Goal: Information Seeking & Learning: Learn about a topic

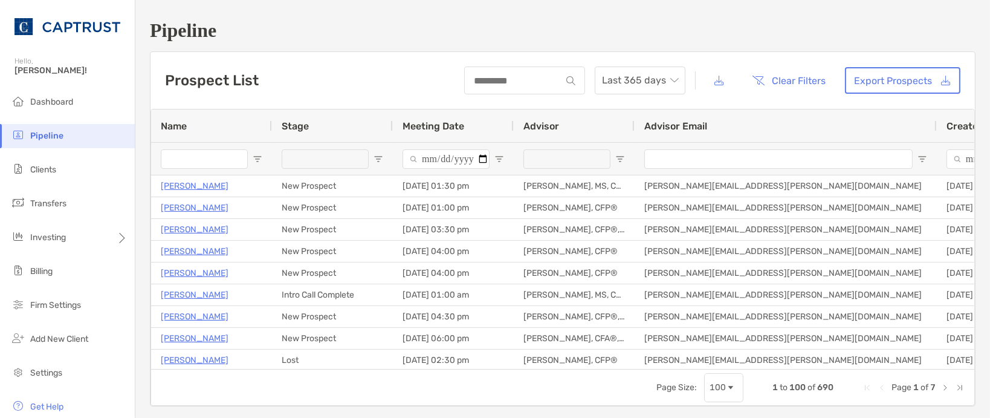
type input "**********"
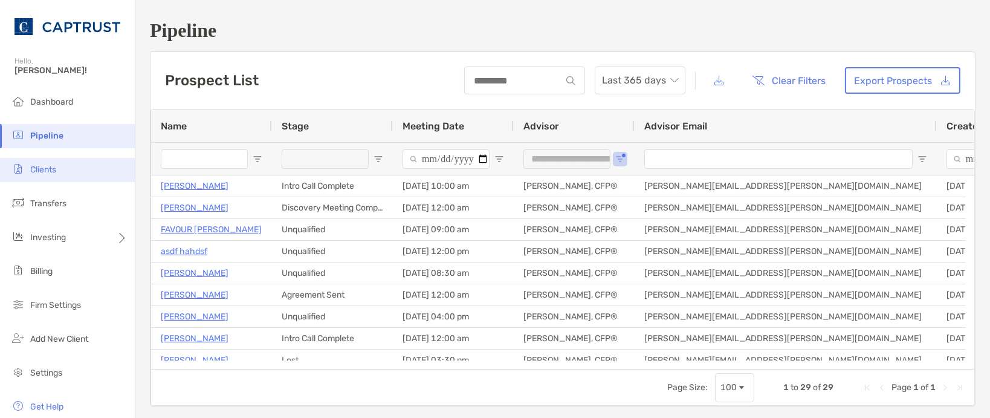
click at [60, 170] on li "Clients" at bounding box center [67, 170] width 135 height 24
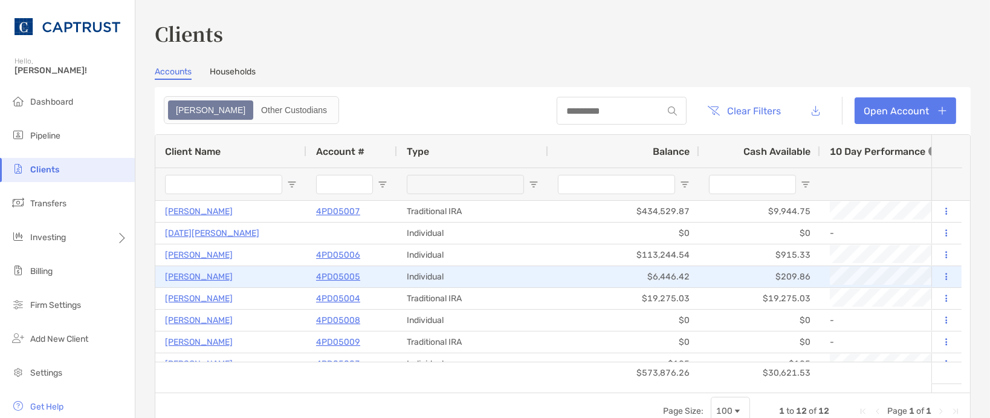
scroll to position [54, 0]
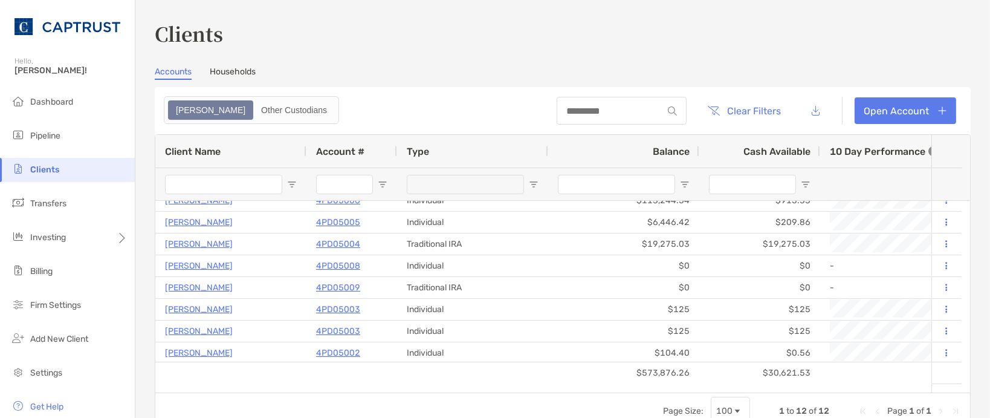
click at [775, 46] on h3 "Clients" at bounding box center [563, 33] width 816 height 28
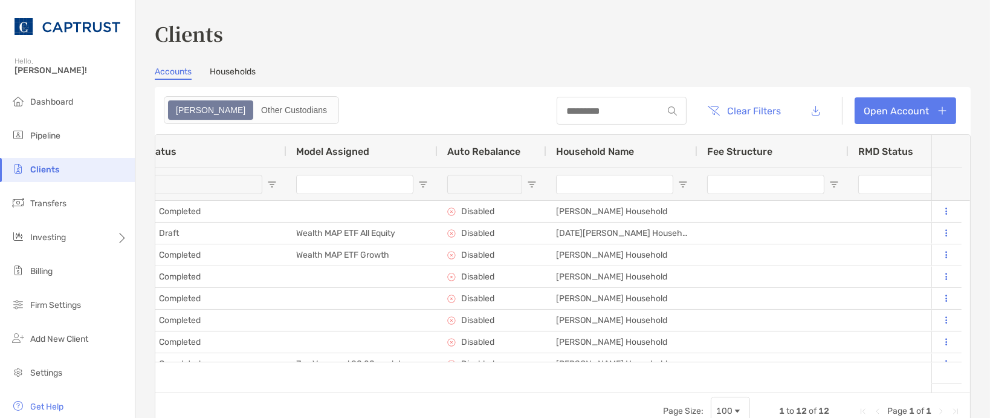
scroll to position [0, 1318]
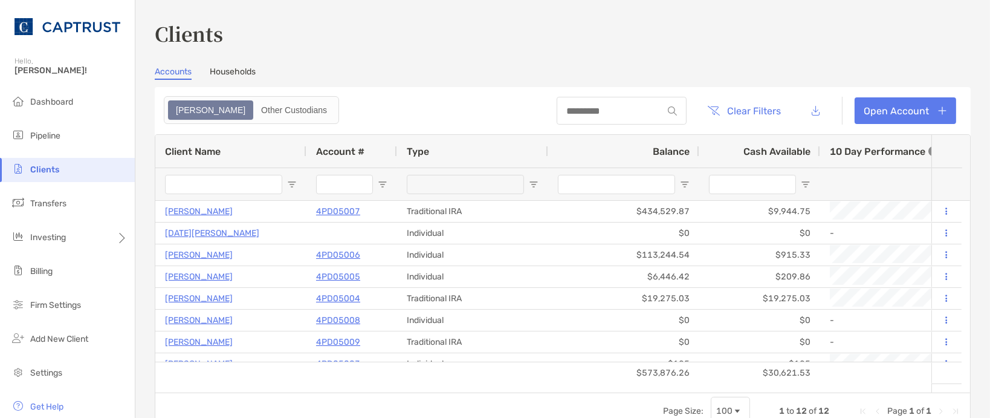
drag, startPoint x: 370, startPoint y: 70, endPoint x: 454, endPoint y: 70, distance: 84.0
click at [370, 70] on div "Accounts Households" at bounding box center [563, 72] width 816 height 13
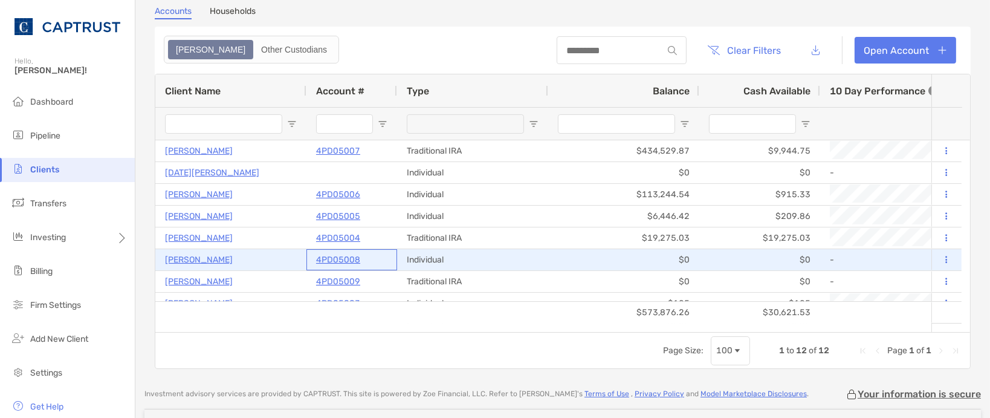
click at [335, 258] on p "4PD05008" at bounding box center [338, 259] width 44 height 15
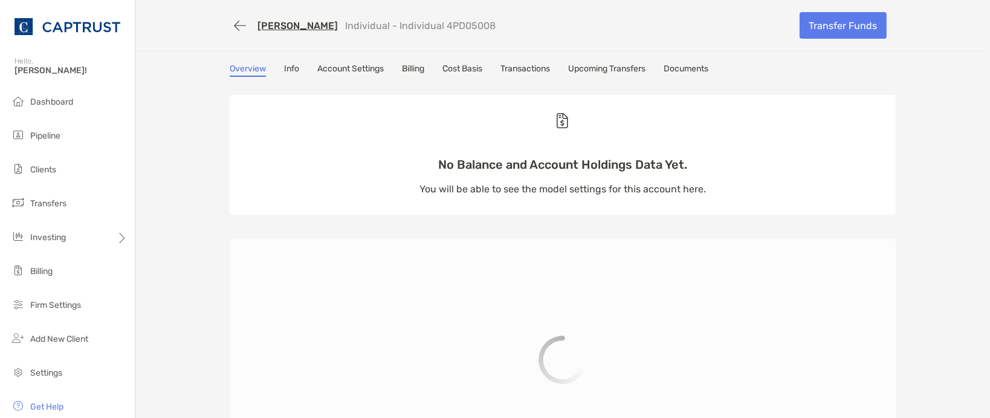
click at [522, 66] on link "Transactions" at bounding box center [526, 69] width 50 height 13
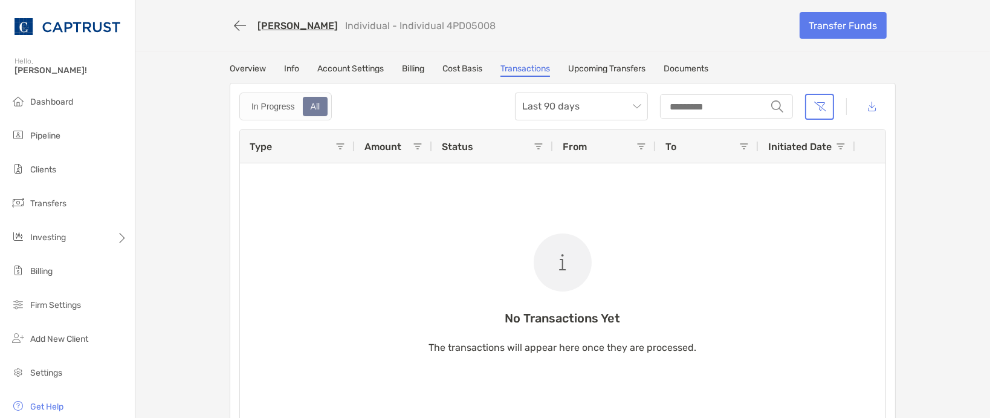
click at [463, 71] on link "Cost Basis" at bounding box center [462, 69] width 40 height 13
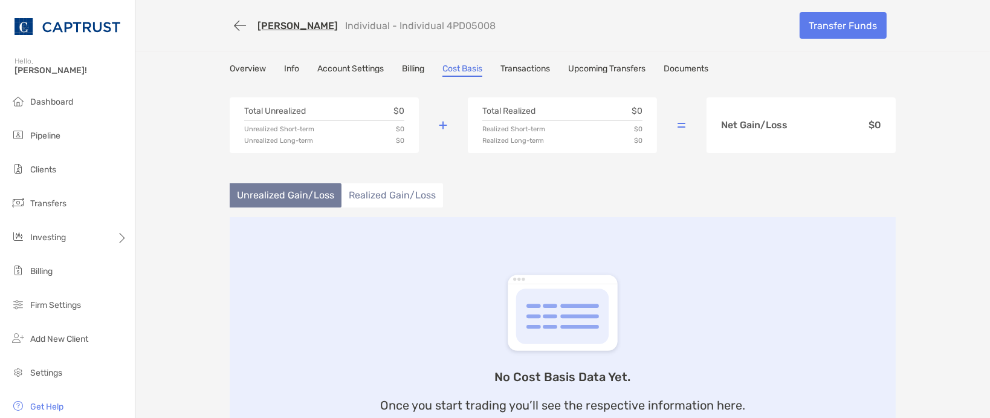
click at [416, 74] on link "Billing" at bounding box center [413, 69] width 22 height 13
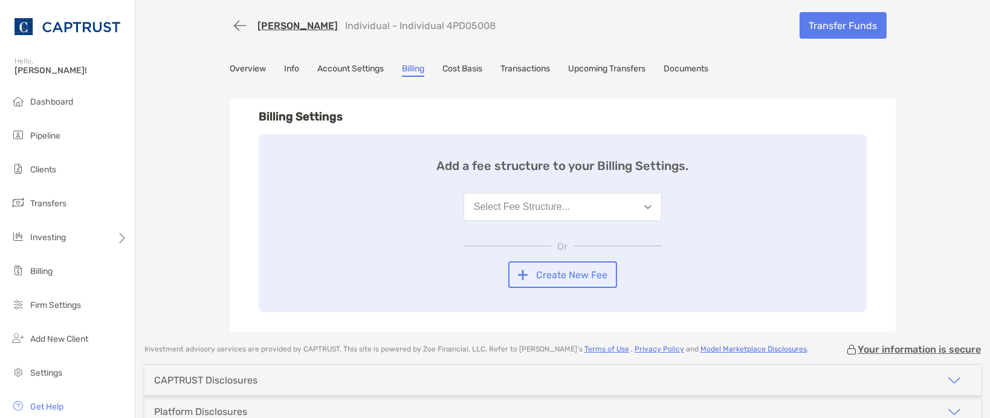
click at [250, 71] on link "Overview" at bounding box center [248, 69] width 36 height 13
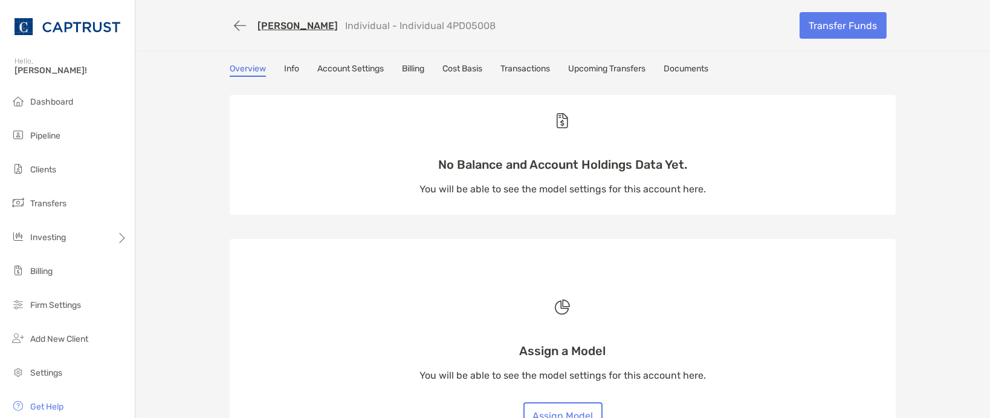
click at [218, 232] on div "Overview Info Account Settings Billing Cost Basis Transactions Upcoming Transfe…" at bounding box center [563, 288] width 690 height 450
click at [195, 114] on div "[PERSON_NAME] Individual - Individual 4PD05008 Transfer Funds Overview Info Acc…" at bounding box center [562, 256] width 855 height 513
click at [703, 68] on link "Documents" at bounding box center [686, 69] width 45 height 13
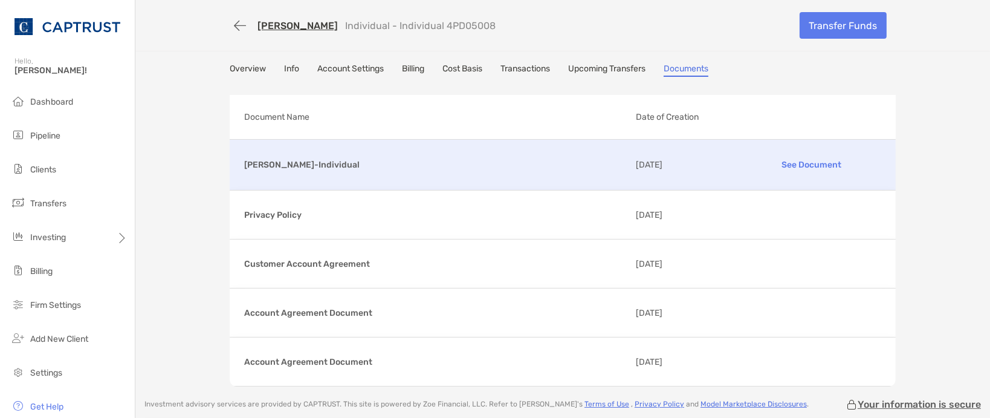
click at [798, 162] on p "See Document" at bounding box center [811, 164] width 140 height 21
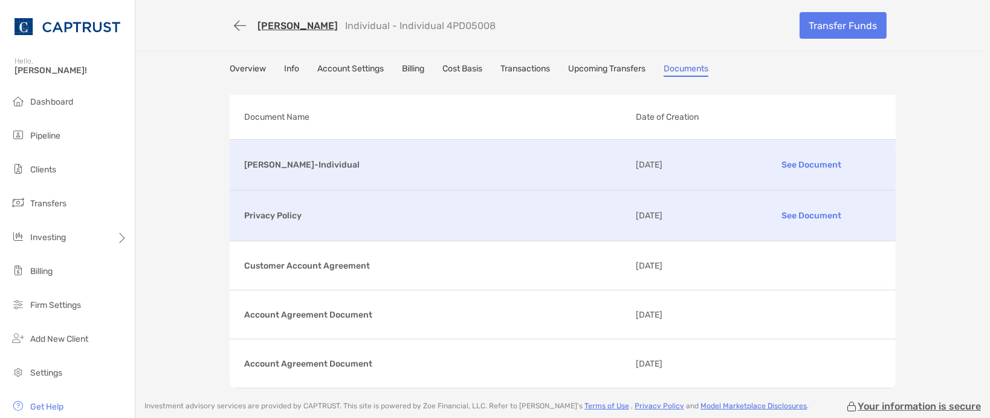
click at [798, 212] on p "See Document" at bounding box center [811, 215] width 140 height 21
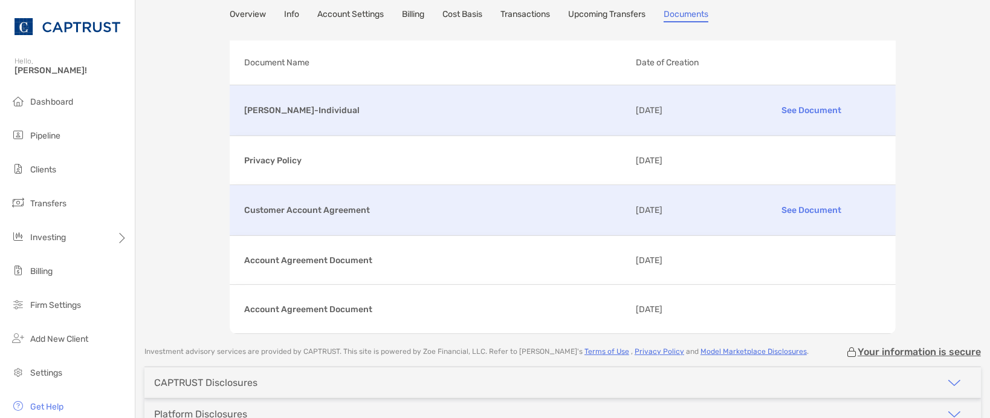
click at [810, 206] on p "See Document" at bounding box center [811, 209] width 140 height 21
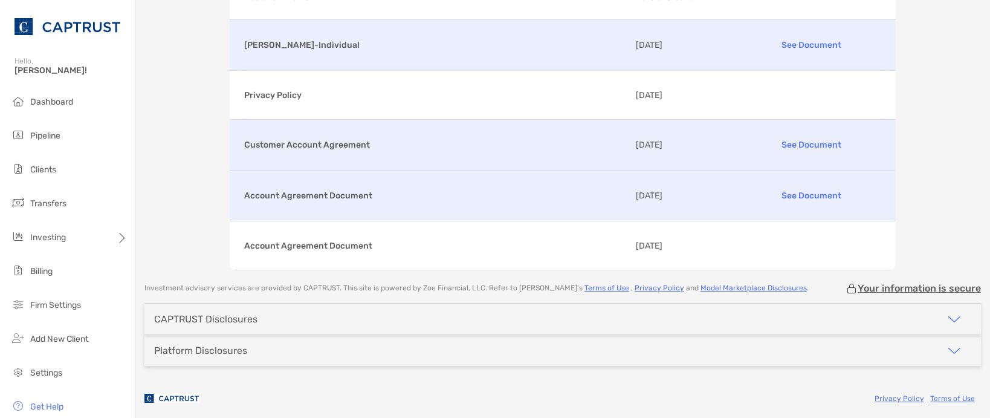
click at [807, 190] on p "See Document" at bounding box center [811, 195] width 140 height 21
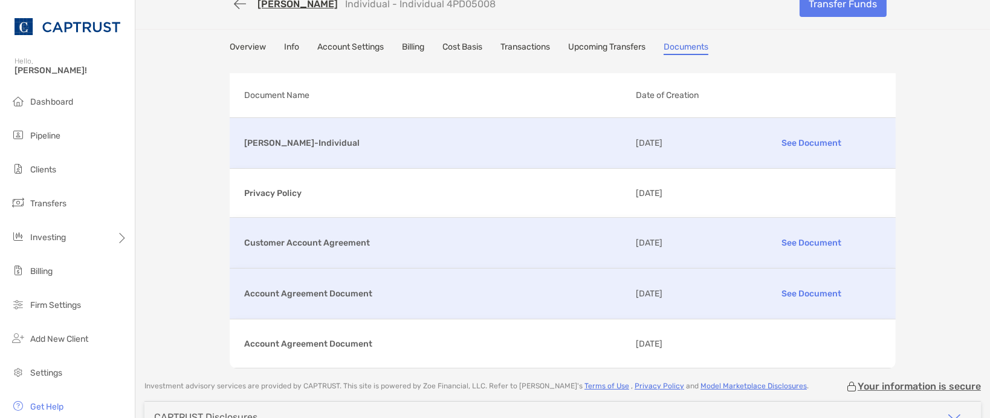
scroll to position [10, 0]
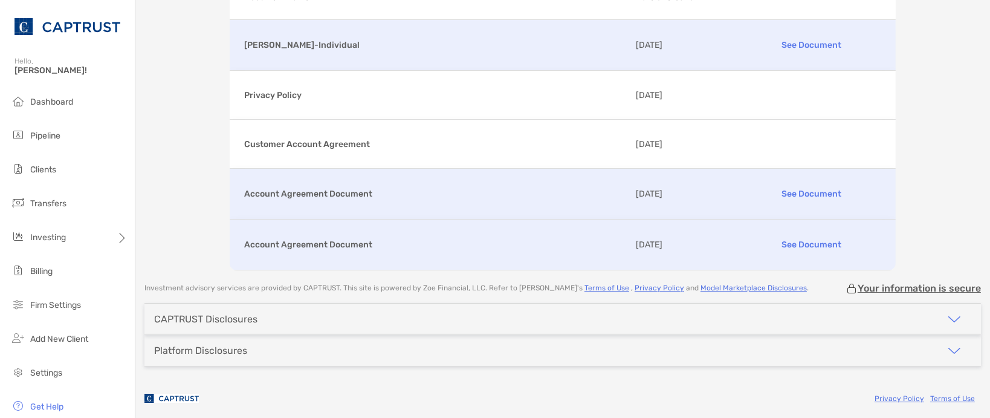
click at [811, 235] on p "See Document" at bounding box center [811, 244] width 140 height 21
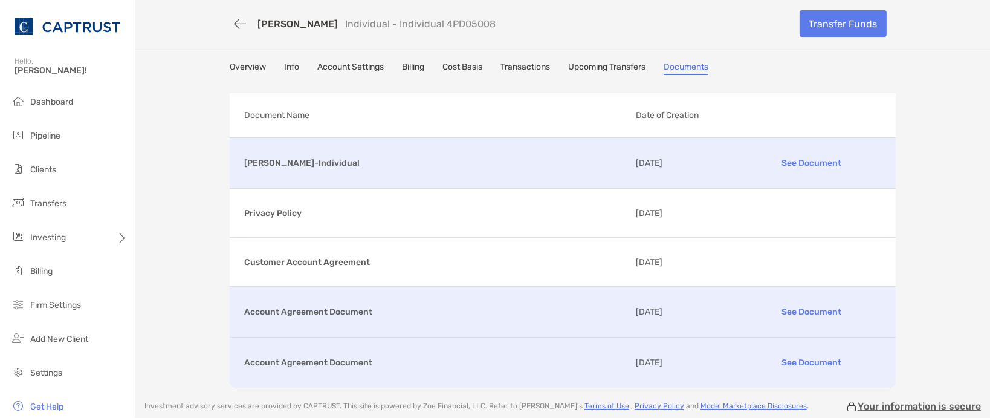
scroll to position [0, 0]
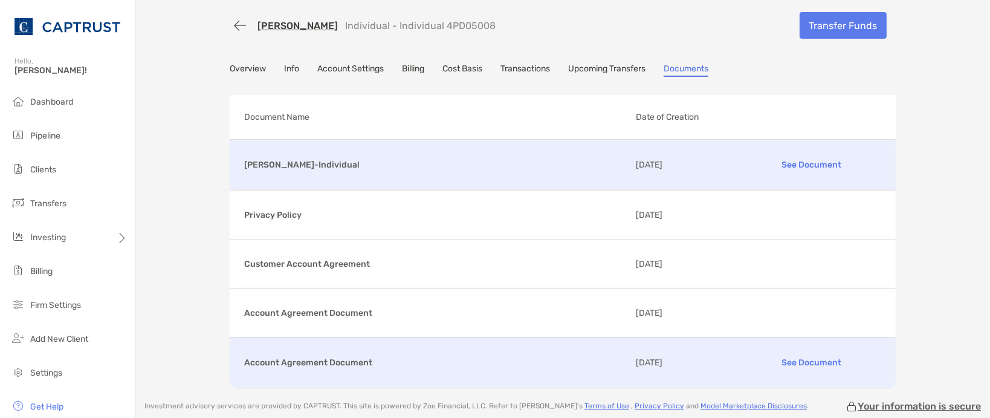
click at [241, 66] on link "Overview" at bounding box center [248, 69] width 36 height 13
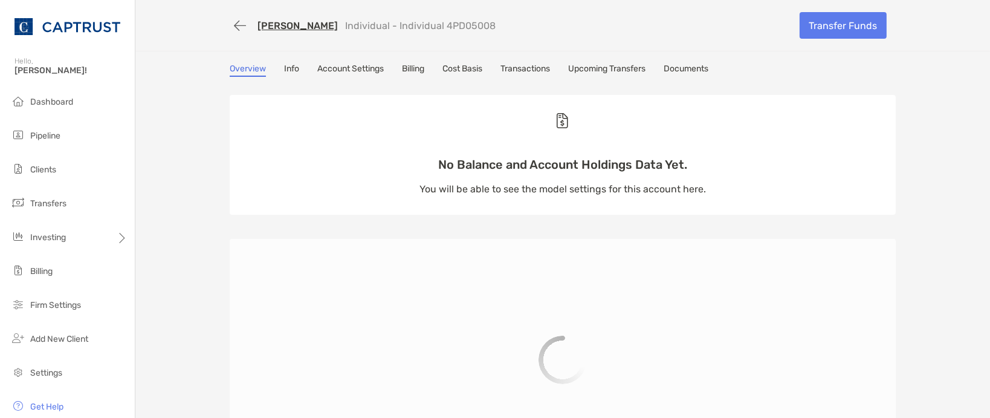
click at [695, 69] on link "Documents" at bounding box center [686, 69] width 45 height 13
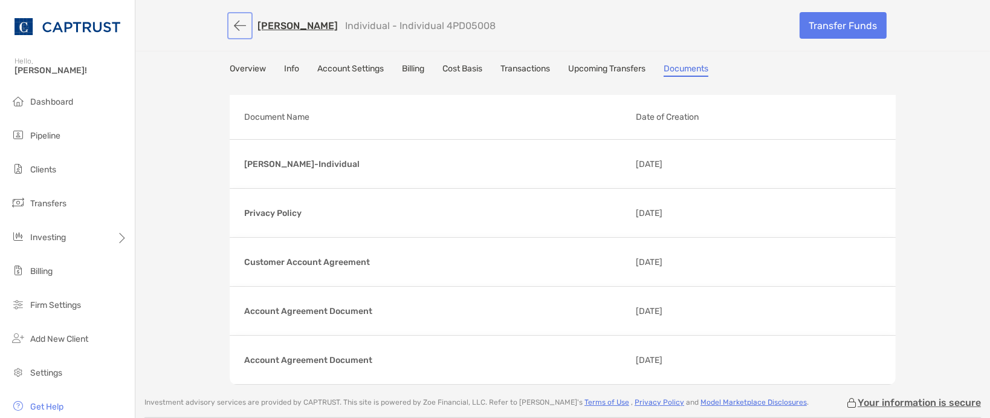
click at [231, 25] on button "button" at bounding box center [240, 26] width 21 height 22
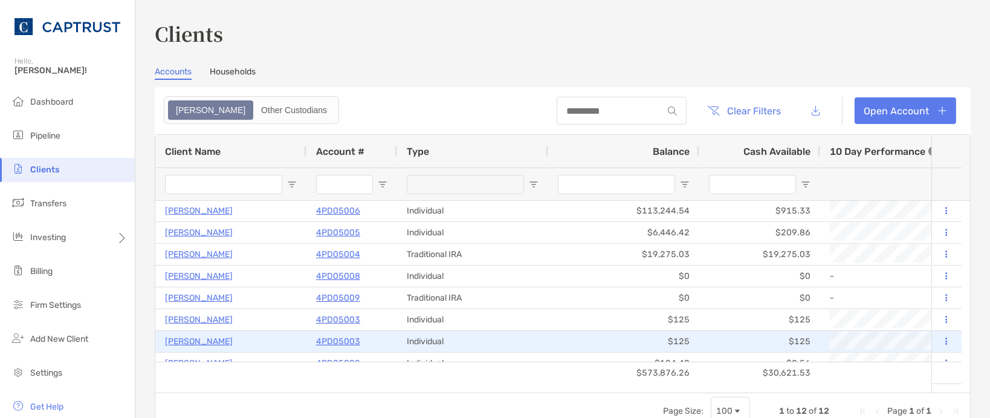
scroll to position [54, 0]
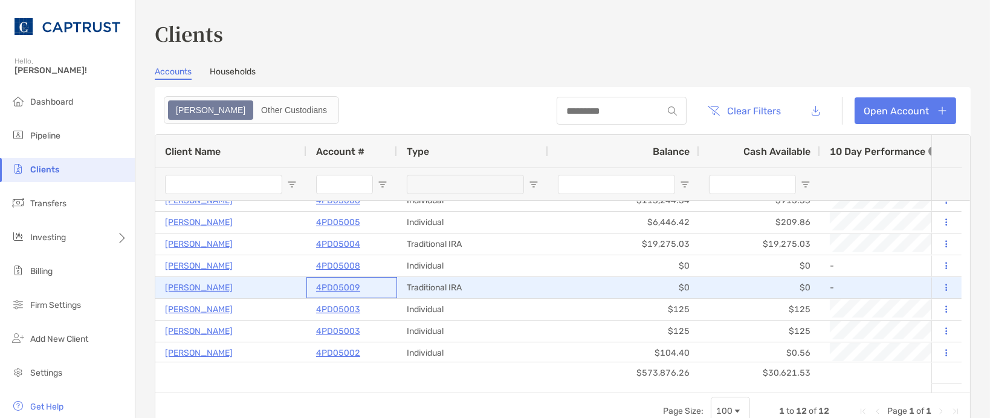
click at [342, 291] on p "4PD05009" at bounding box center [338, 287] width 44 height 15
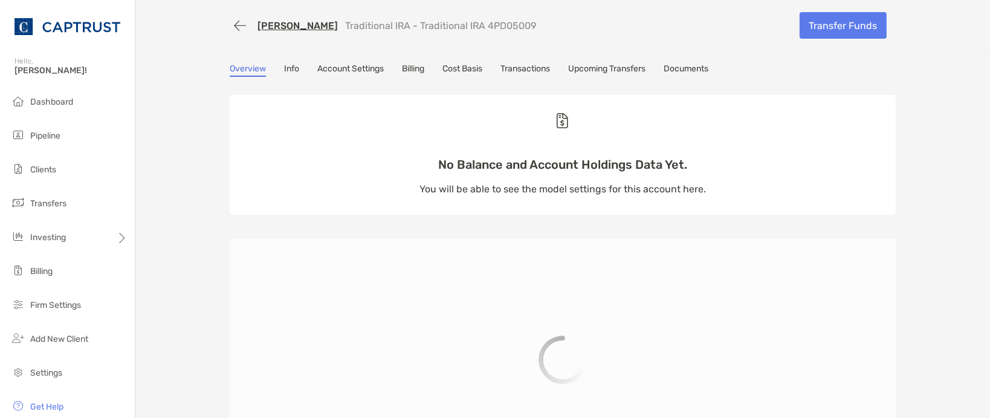
click at [702, 66] on link "Documents" at bounding box center [686, 69] width 45 height 13
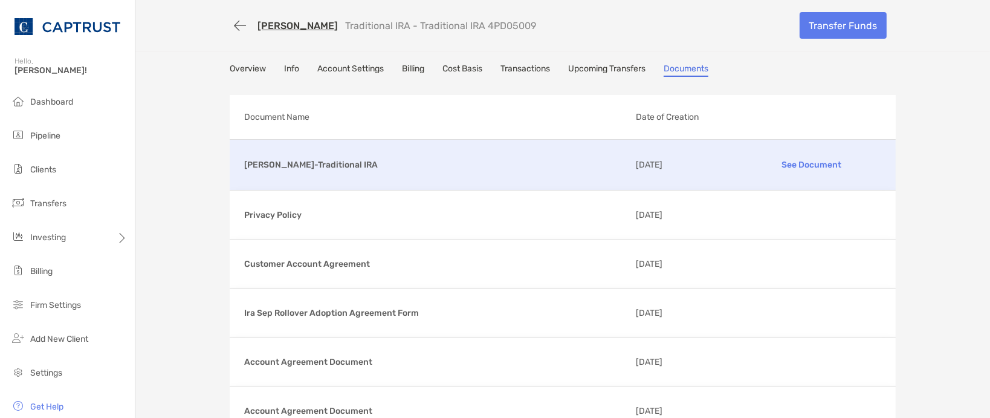
click at [822, 166] on p "See Document" at bounding box center [811, 164] width 140 height 21
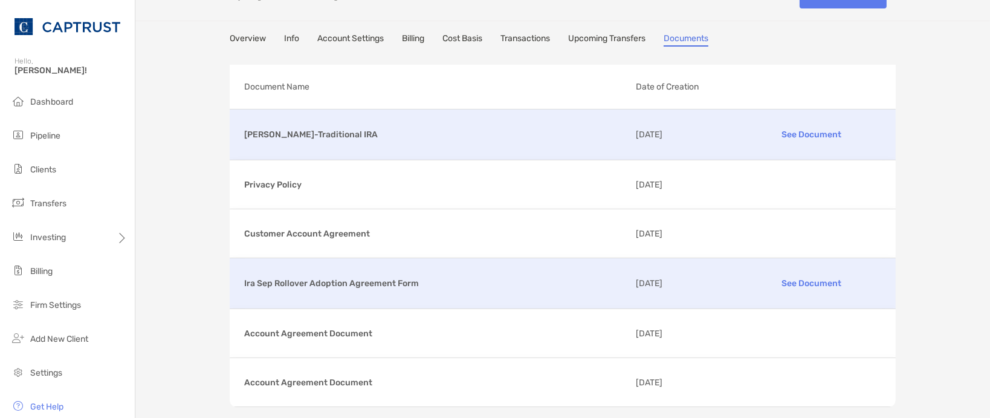
scroll to position [54, 0]
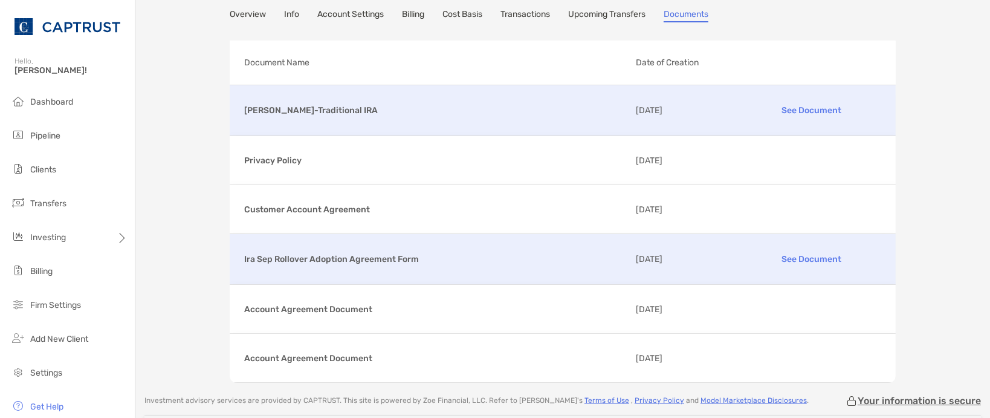
click at [801, 259] on p "See Document" at bounding box center [811, 258] width 140 height 21
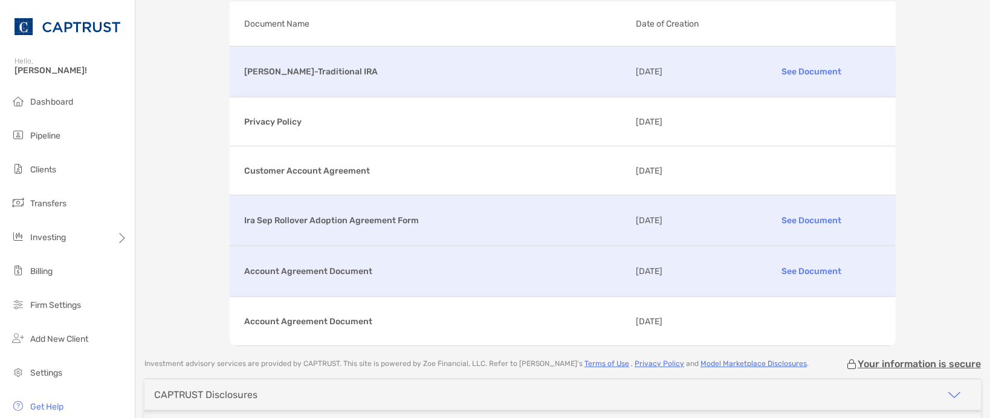
scroll to position [109, 0]
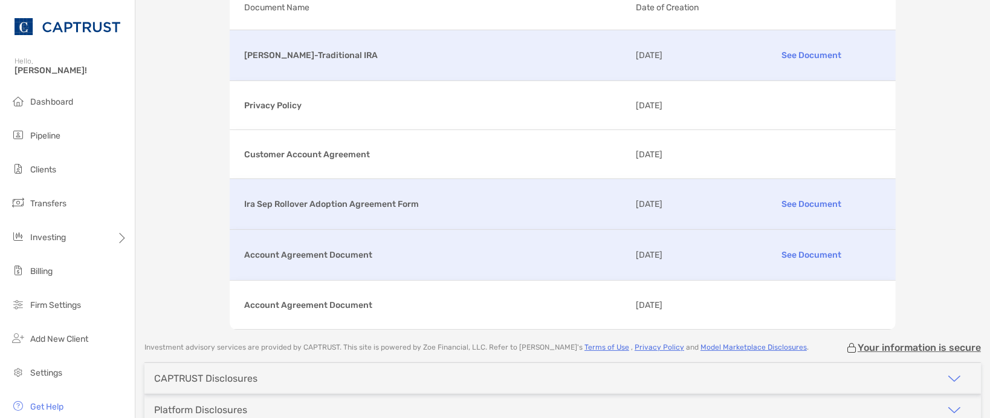
click at [804, 254] on p "See Document" at bounding box center [811, 254] width 140 height 21
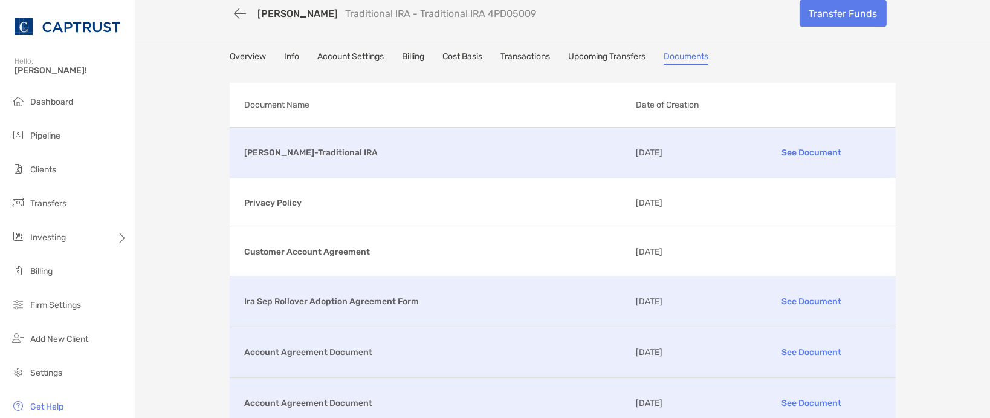
scroll to position [0, 0]
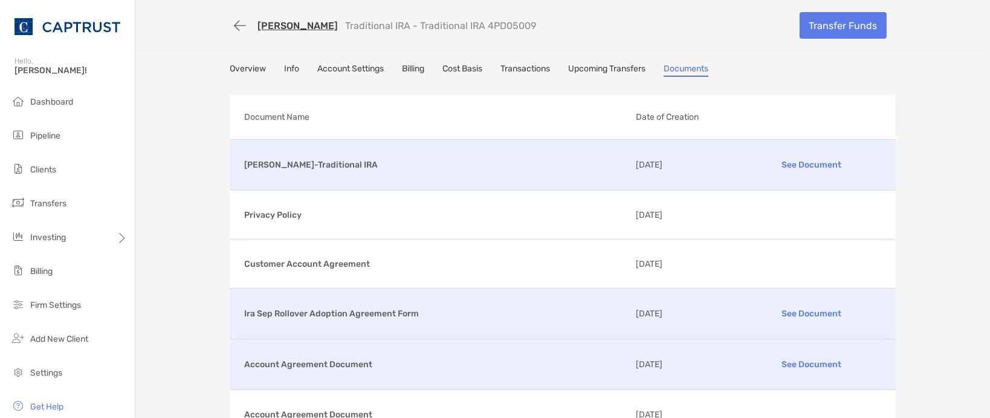
click at [345, 69] on link "Account Settings" at bounding box center [350, 69] width 66 height 13
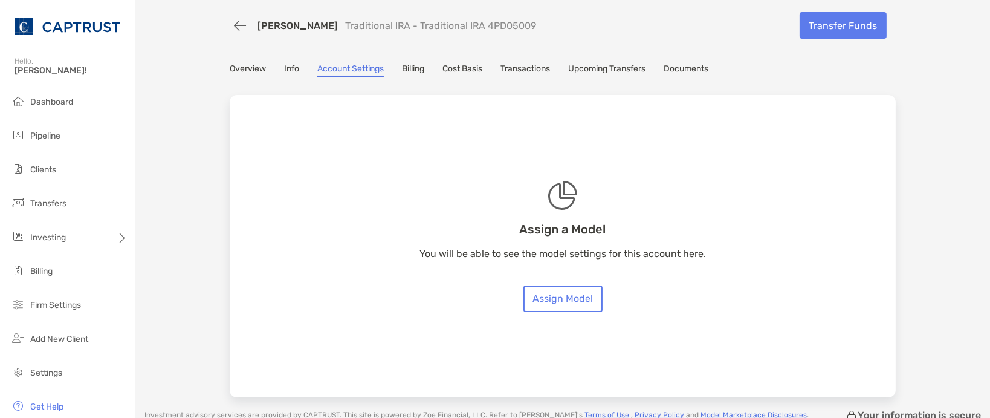
click at [569, 16] on div "[PERSON_NAME] Traditional IRA - Traditional IRA 4PD05009" at bounding box center [510, 26] width 561 height 22
click at [243, 64] on link "Overview" at bounding box center [248, 69] width 36 height 13
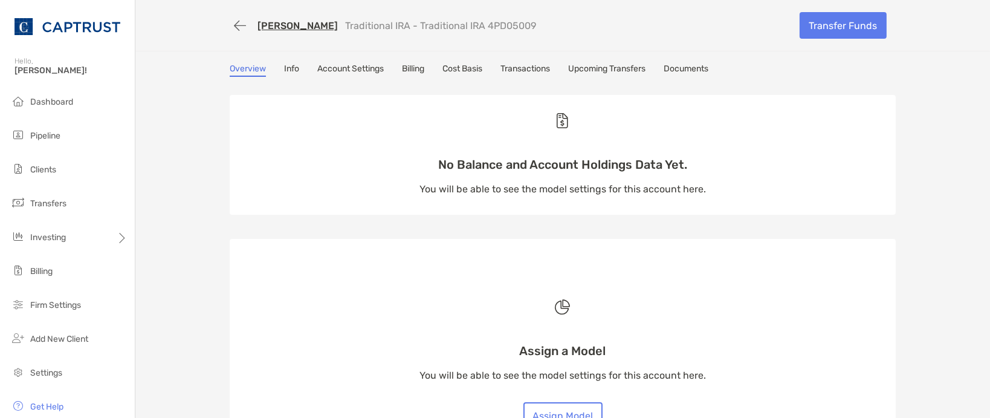
click at [559, 40] on div "[PERSON_NAME] Traditional IRA - Traditional IRA 4PD05009 Transfer Funds" at bounding box center [563, 25] width 690 height 51
click at [159, 181] on div "[PERSON_NAME] Traditional IRA - Traditional IRA 4PD05009 Transfer Funds Overvie…" at bounding box center [562, 349] width 855 height 699
click at [57, 170] on li "Clients" at bounding box center [67, 170] width 135 height 24
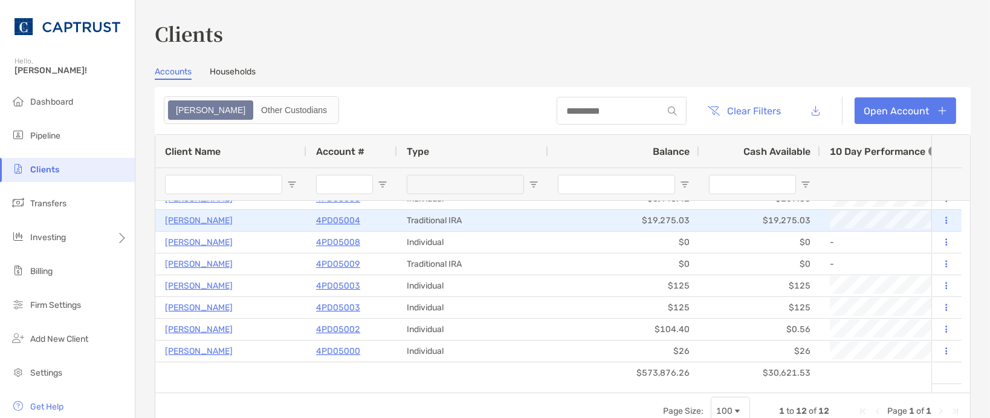
scroll to position [23, 0]
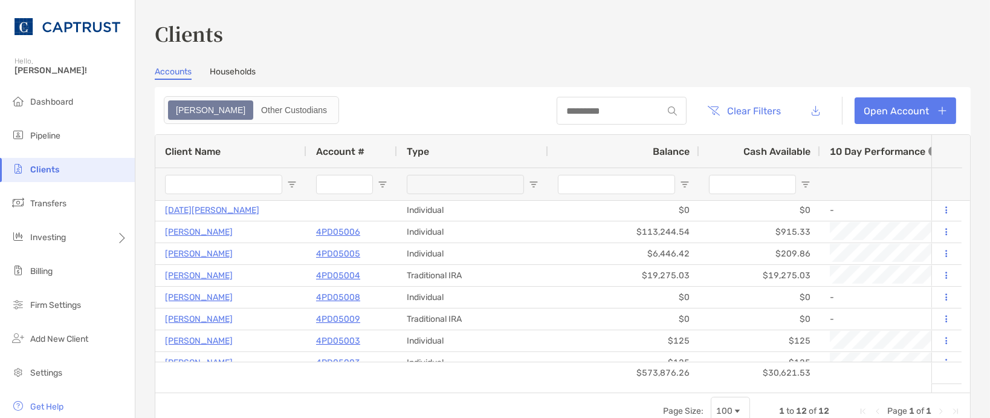
click at [229, 71] on link "Households" at bounding box center [233, 72] width 46 height 13
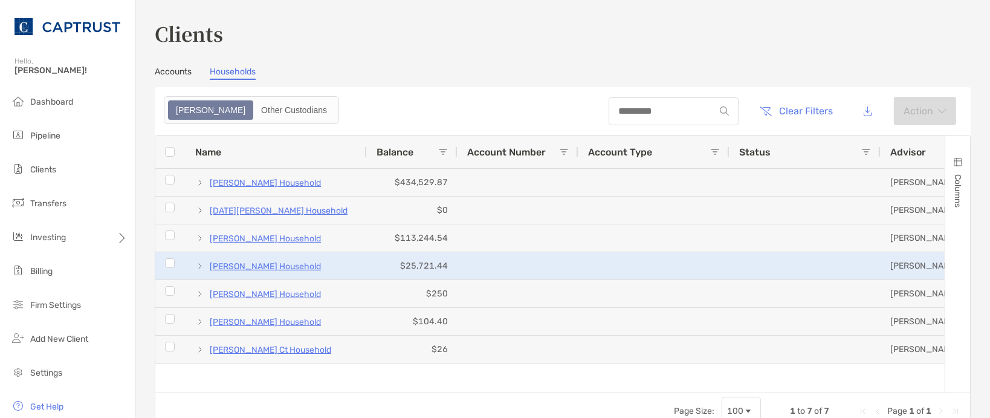
click at [197, 261] on span at bounding box center [200, 266] width 10 height 10
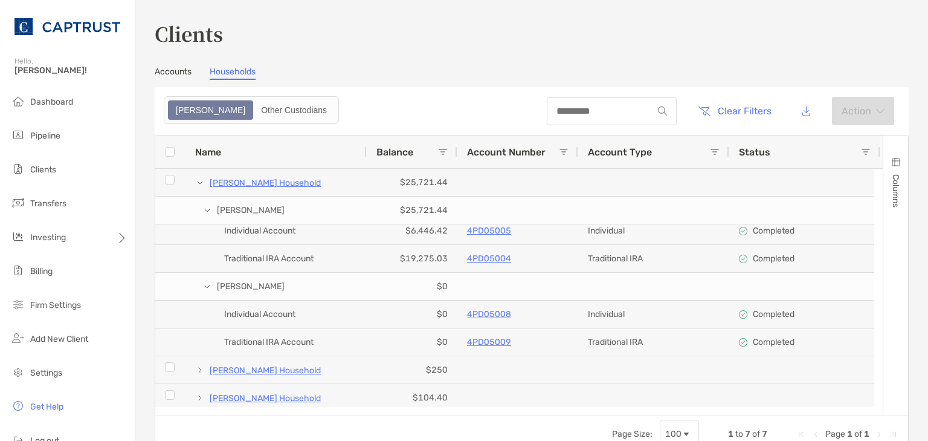
drag, startPoint x: 419, startPoint y: 406, endPoint x: 539, endPoint y: 413, distance: 120.5
click at [539, 413] on div at bounding box center [514, 411] width 719 height 8
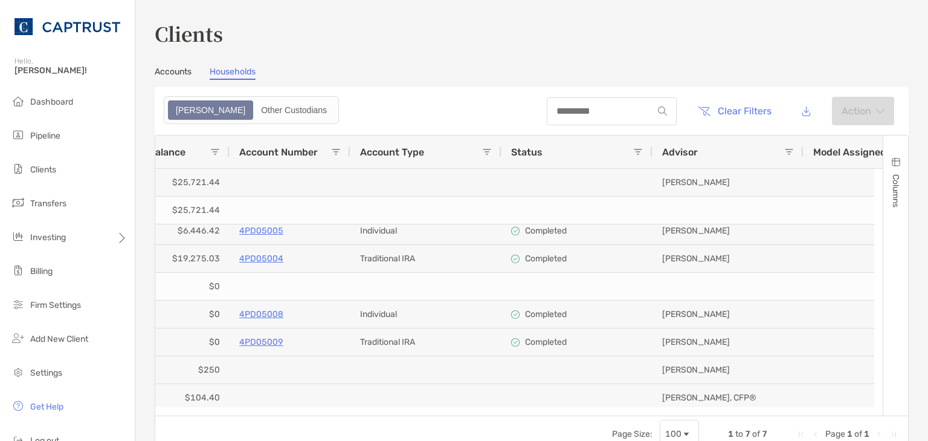
scroll to position [0, 328]
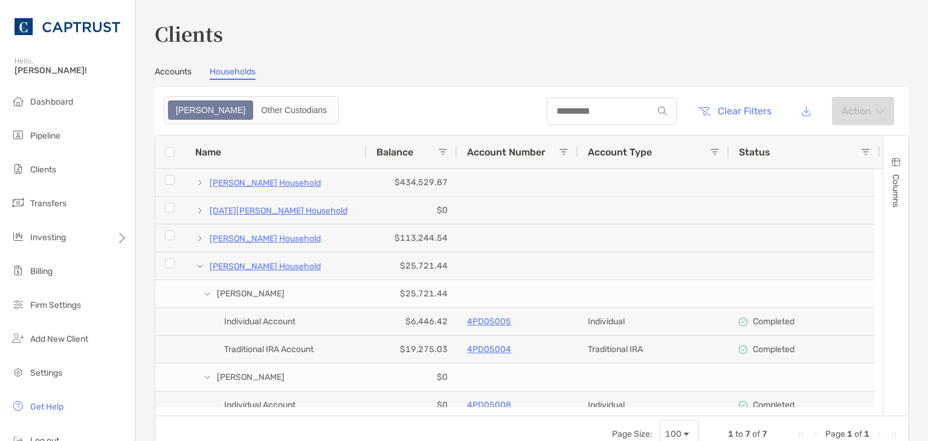
drag, startPoint x: 399, startPoint y: 60, endPoint x: 486, endPoint y: 60, distance: 87.0
click at [401, 59] on div "Clients Accounts Households Zoe Other Custodians Clear Filters Action Press SPA…" at bounding box center [532, 235] width 754 height 433
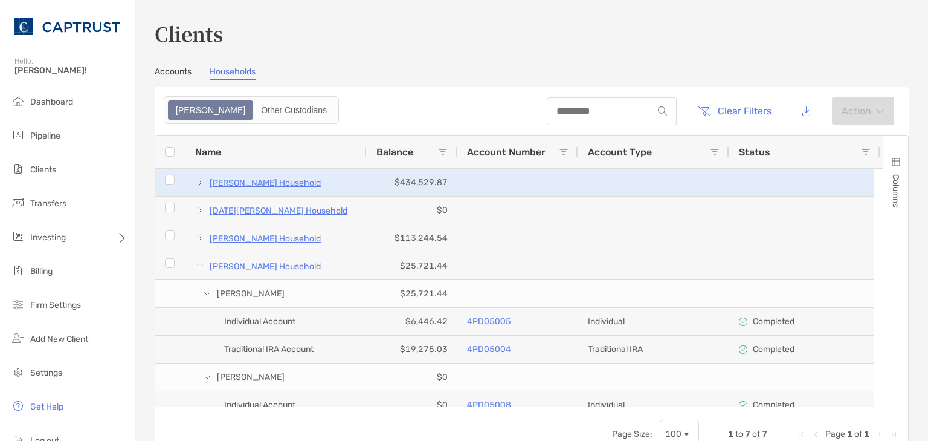
drag, startPoint x: 201, startPoint y: 182, endPoint x: 261, endPoint y: 283, distance: 117.7
click at [201, 182] on span at bounding box center [200, 183] width 10 height 10
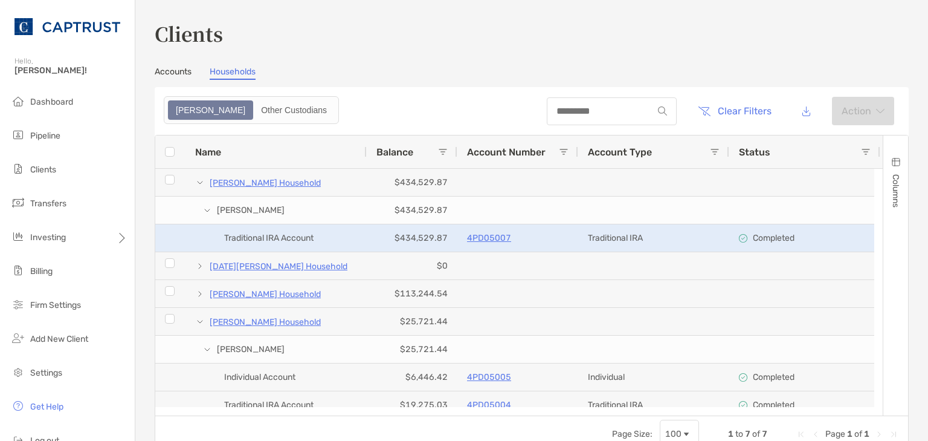
click at [493, 235] on p "4PD05007" at bounding box center [489, 237] width 44 height 15
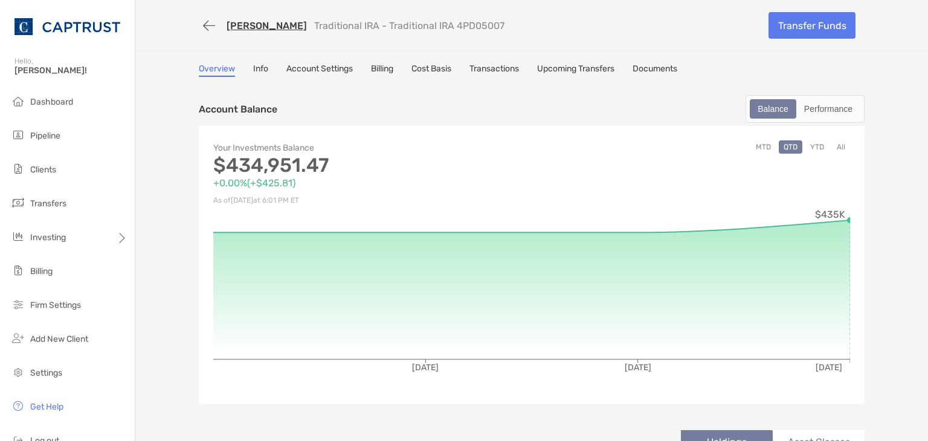
click at [311, 74] on link "Account Settings" at bounding box center [320, 69] width 66 height 13
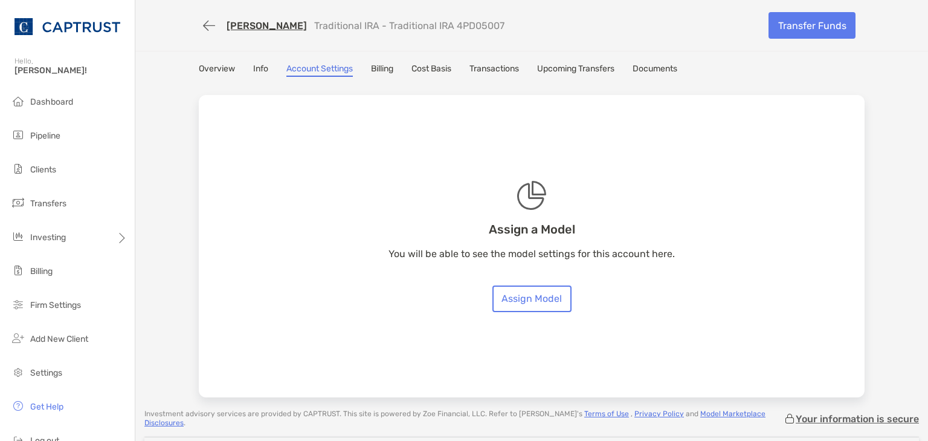
click at [220, 73] on link "Overview" at bounding box center [217, 69] width 36 height 13
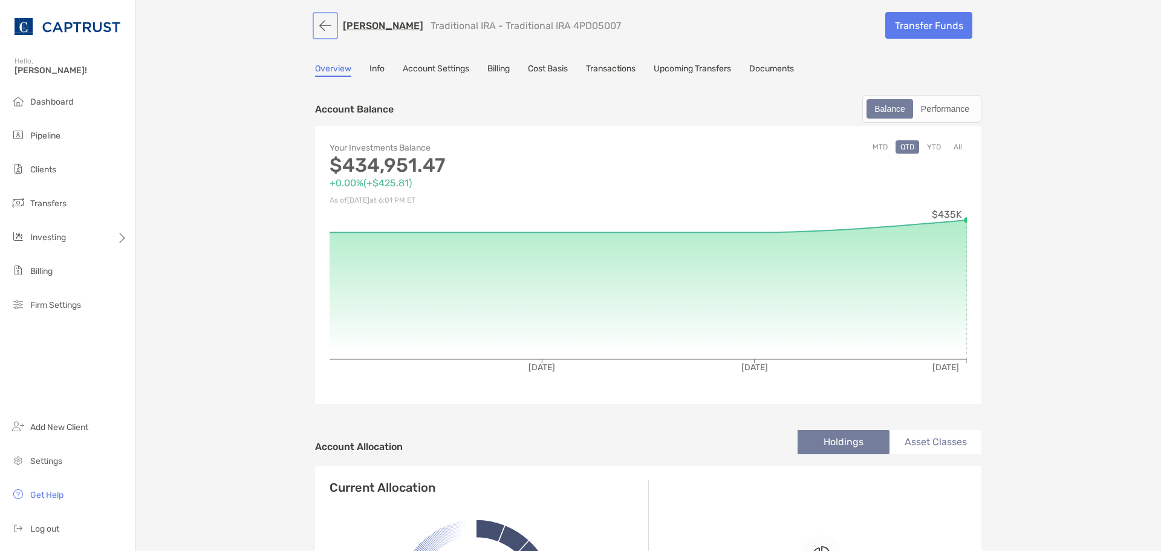
click at [319, 27] on button "button" at bounding box center [325, 26] width 21 height 22
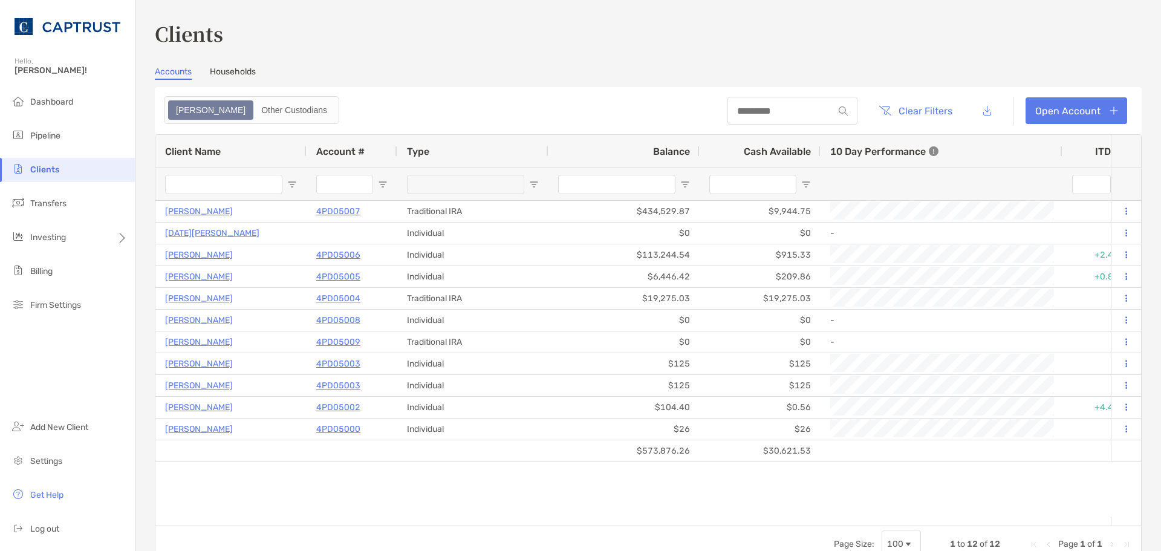
click at [235, 54] on div "Clients Accounts Households Zoe Other Custodians Clear Filters Open Account 1 t…" at bounding box center [648, 290] width 987 height 543
click at [235, 70] on link "Households" at bounding box center [233, 72] width 46 height 13
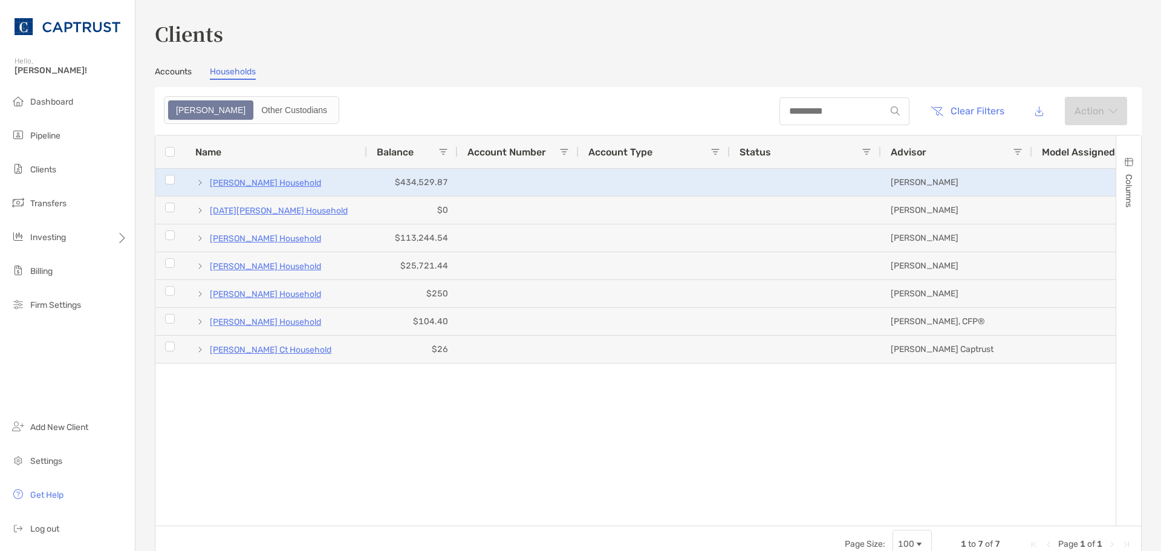
click at [277, 185] on p "[PERSON_NAME] Household" at bounding box center [265, 182] width 111 height 15
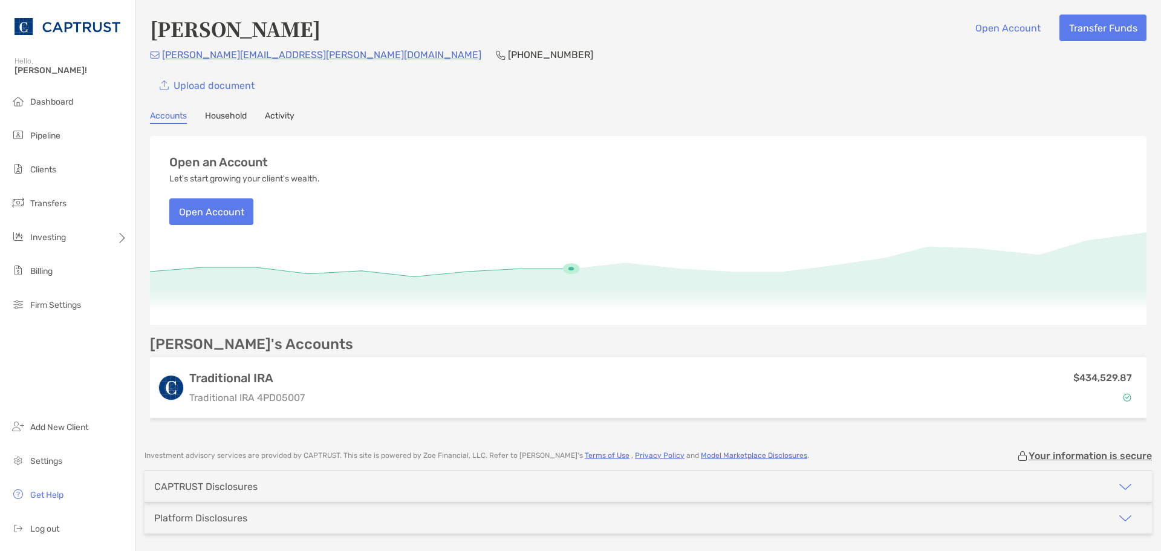
click at [227, 123] on link "Household" at bounding box center [226, 117] width 42 height 13
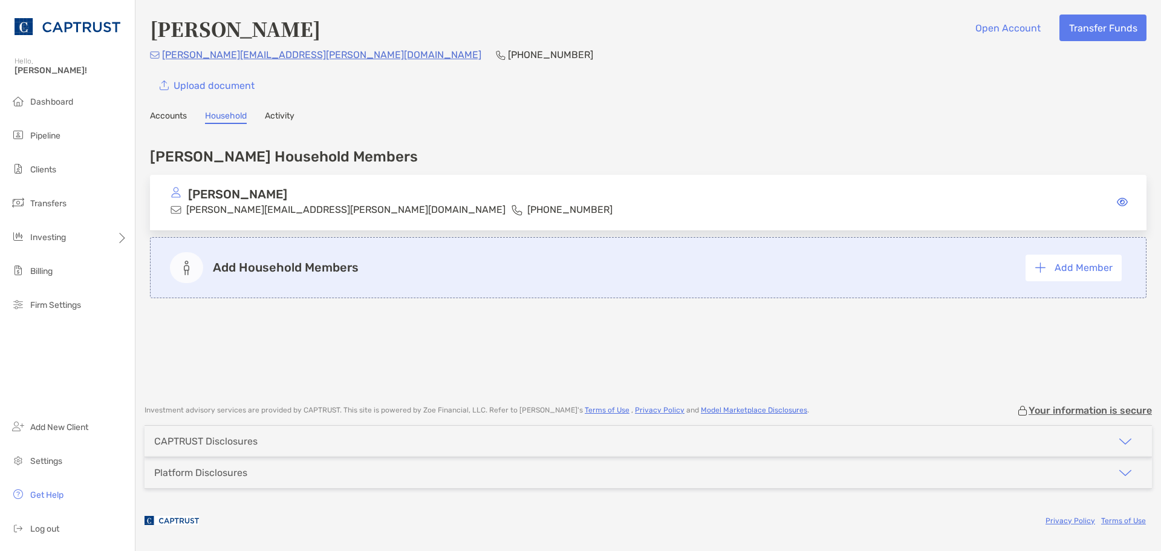
click at [287, 119] on link "Activity" at bounding box center [280, 117] width 30 height 13
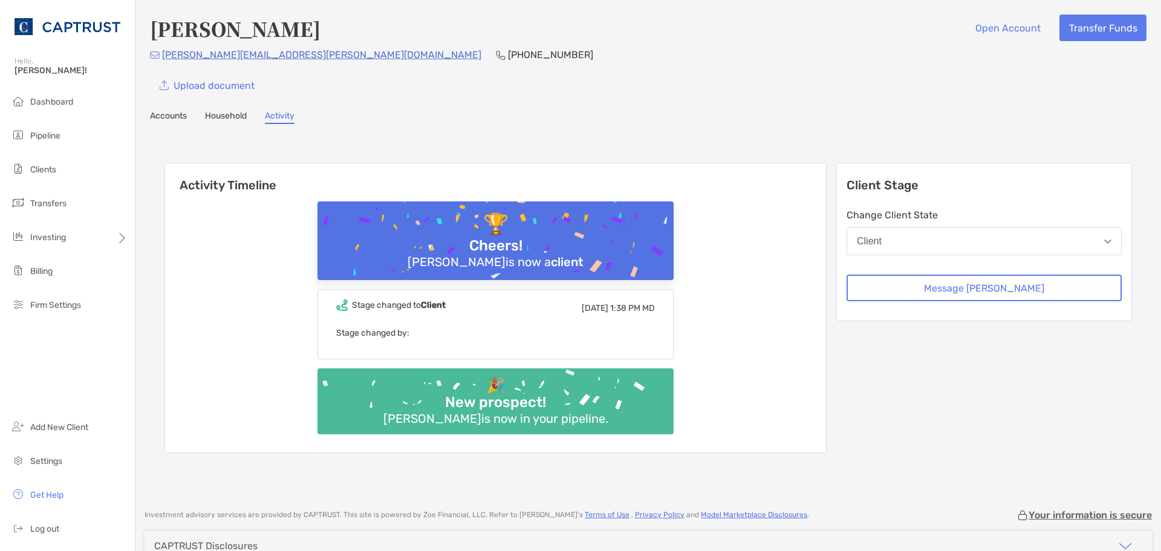
click at [160, 120] on link "Accounts" at bounding box center [168, 117] width 37 height 13
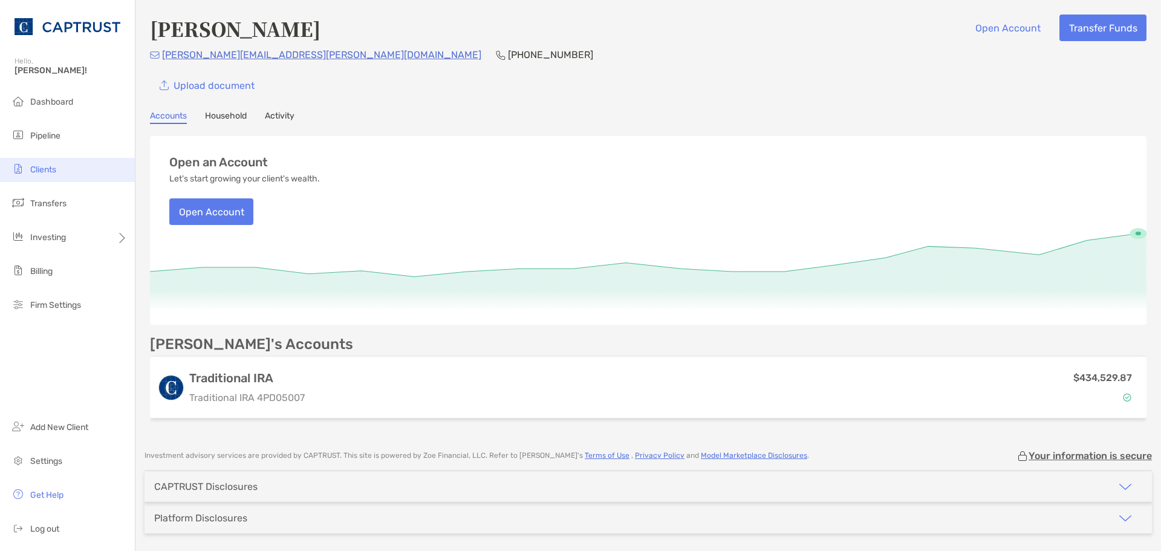
click at [61, 172] on li "Clients" at bounding box center [67, 170] width 135 height 24
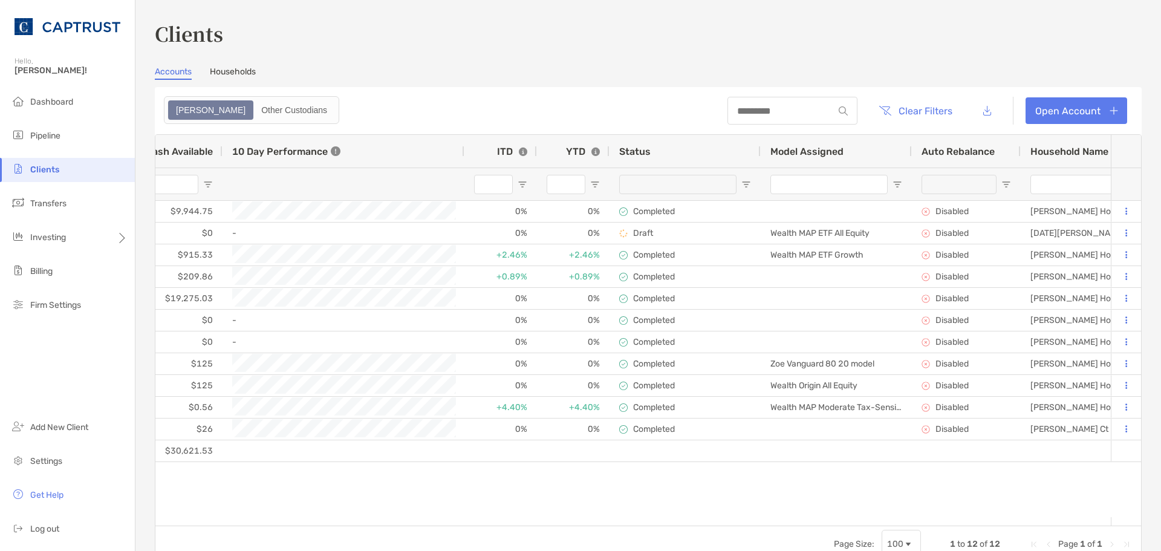
scroll to position [0, 919]
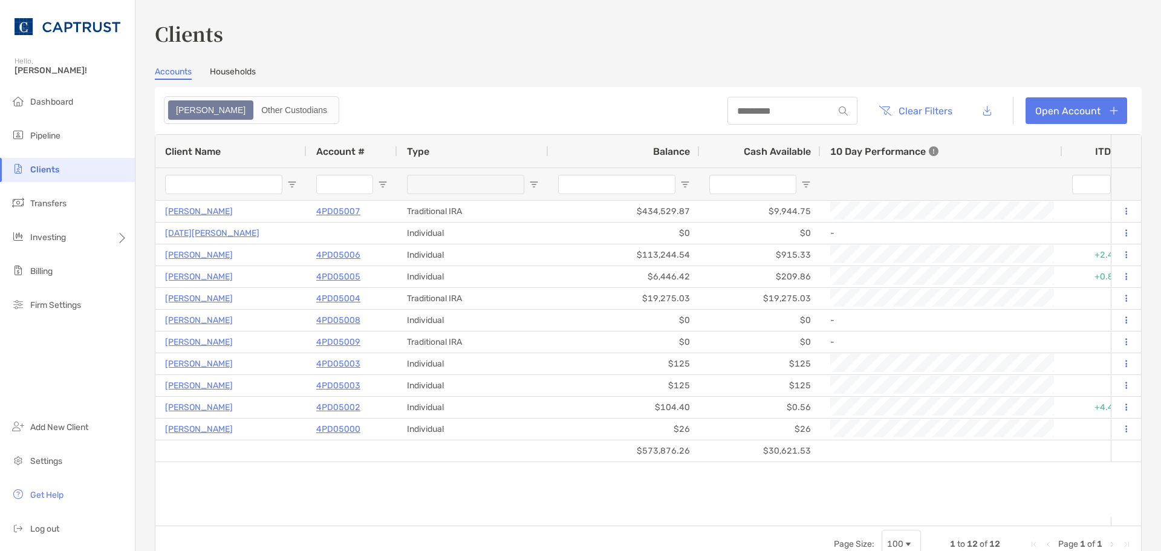
click at [229, 77] on link "Households" at bounding box center [233, 72] width 46 height 13
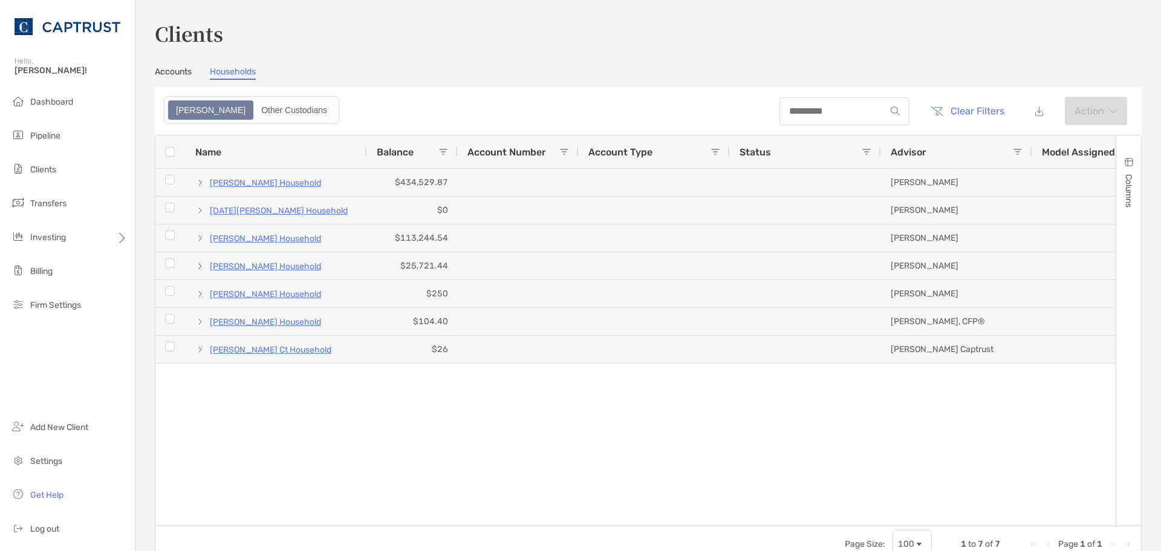
click at [399, 58] on div "Clients Accounts Households Zoe Other Custodians Clear Filters Action 1 to 7 of…" at bounding box center [648, 290] width 987 height 543
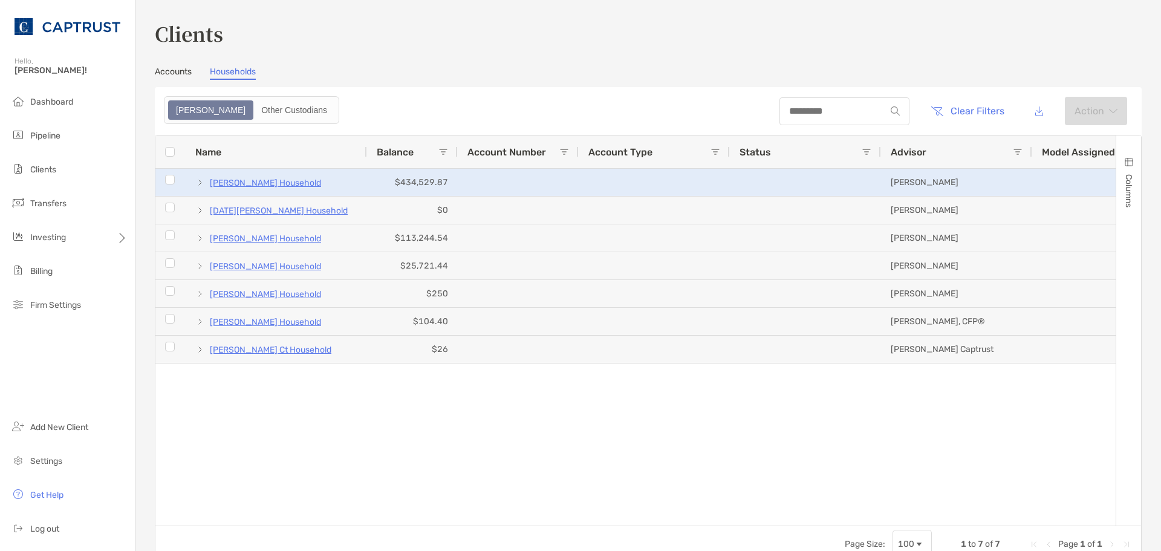
click at [200, 181] on span at bounding box center [200, 183] width 10 height 10
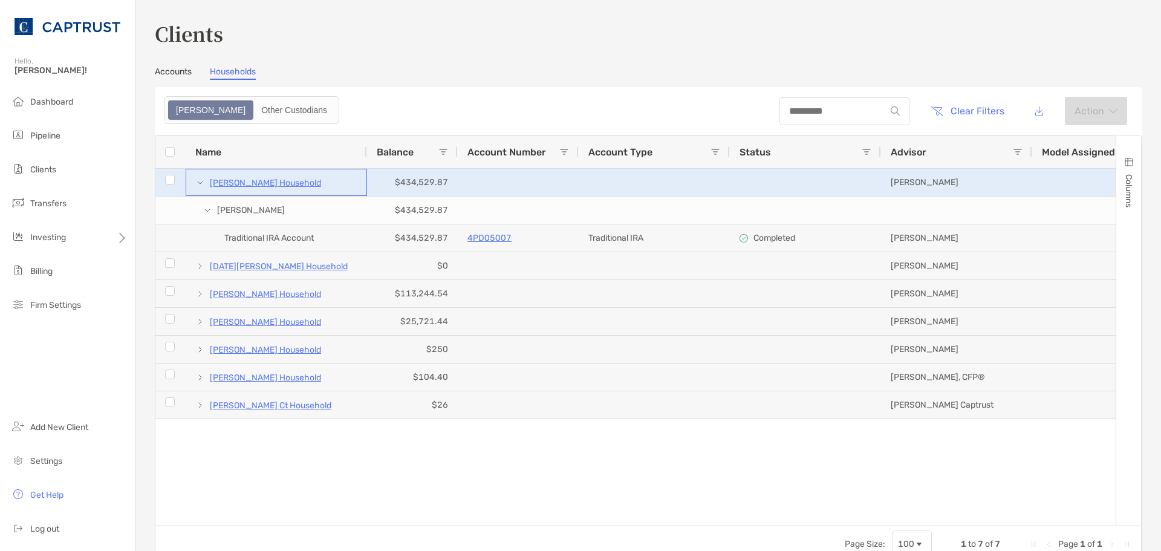
click at [199, 180] on span at bounding box center [200, 183] width 10 height 10
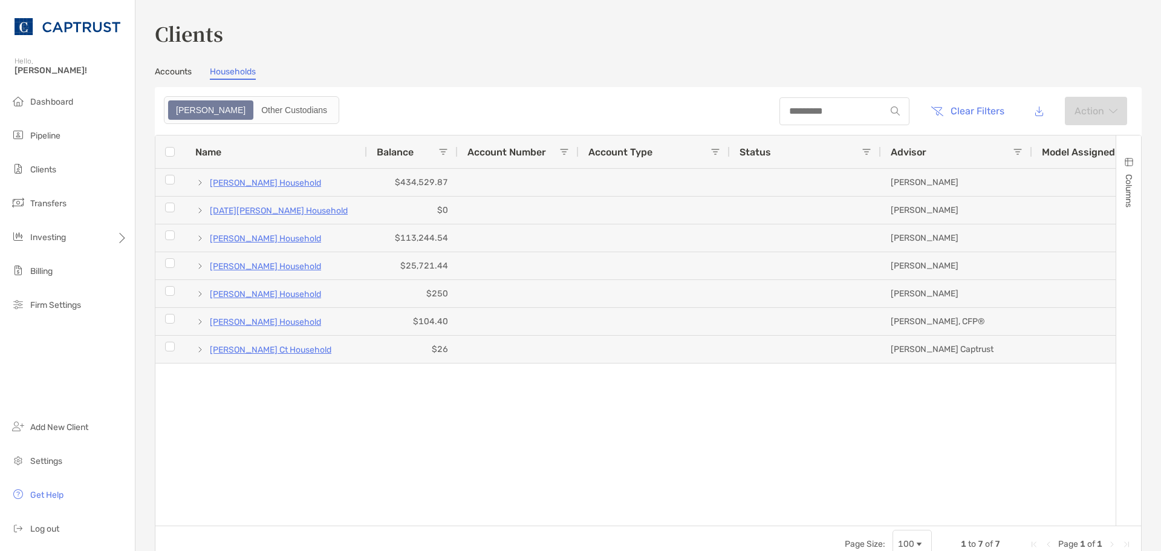
click at [452, 417] on div "[PERSON_NAME] Household $434,529.87 [PERSON_NAME] FL [DATE][PERSON_NAME] Househ…" at bounding box center [635, 343] width 960 height 348
click at [823, 417] on div "[PERSON_NAME] Household $434,529.87 [PERSON_NAME] FL [DATE][PERSON_NAME] Househ…" at bounding box center [635, 343] width 960 height 348
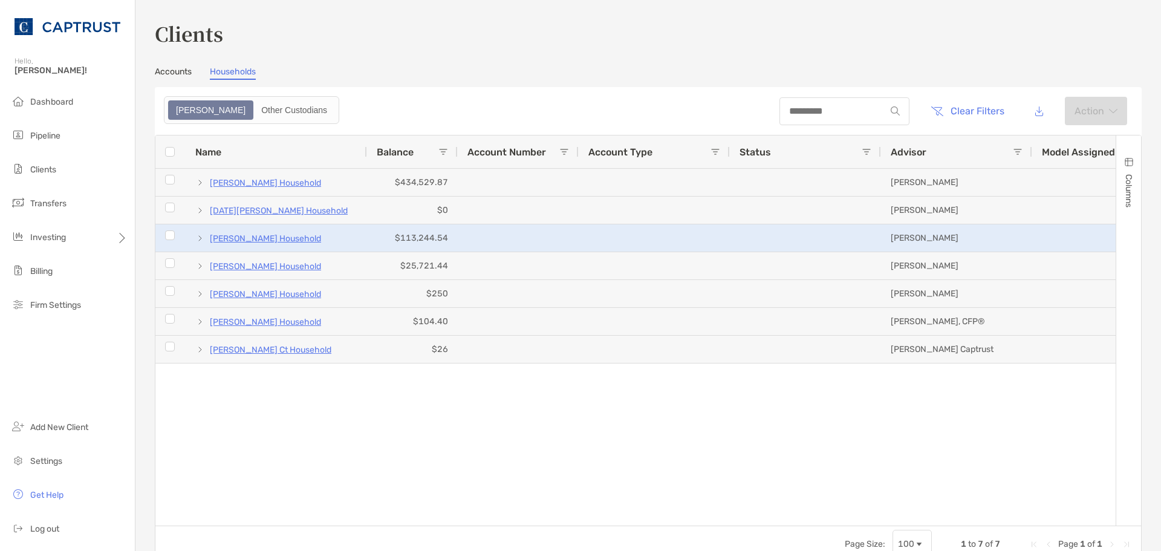
click at [248, 232] on p "[PERSON_NAME] Household" at bounding box center [265, 238] width 111 height 15
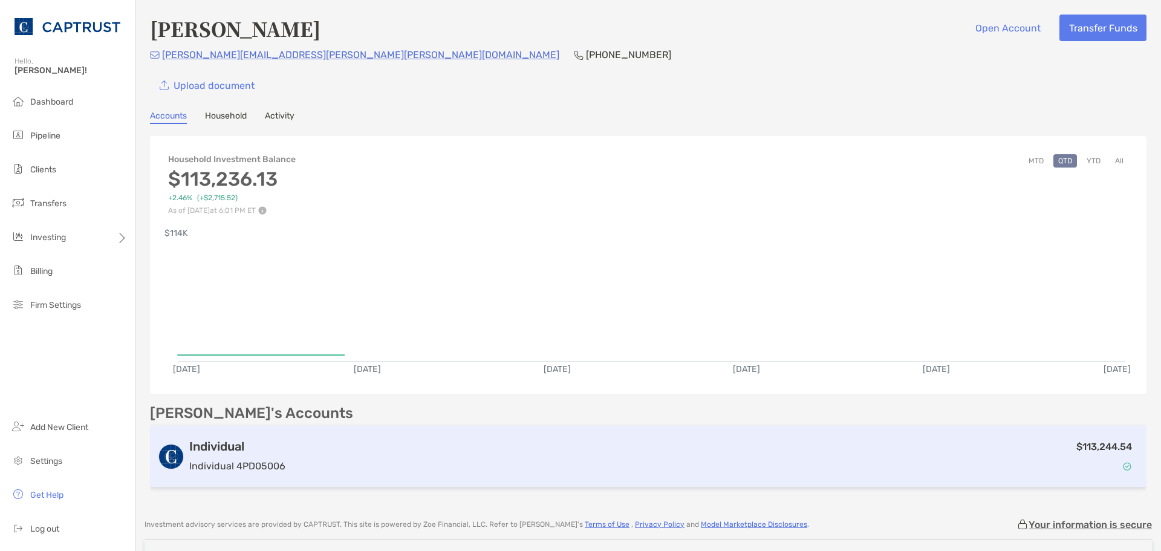
click at [577, 417] on div "$113,244.54" at bounding box center [714, 456] width 849 height 35
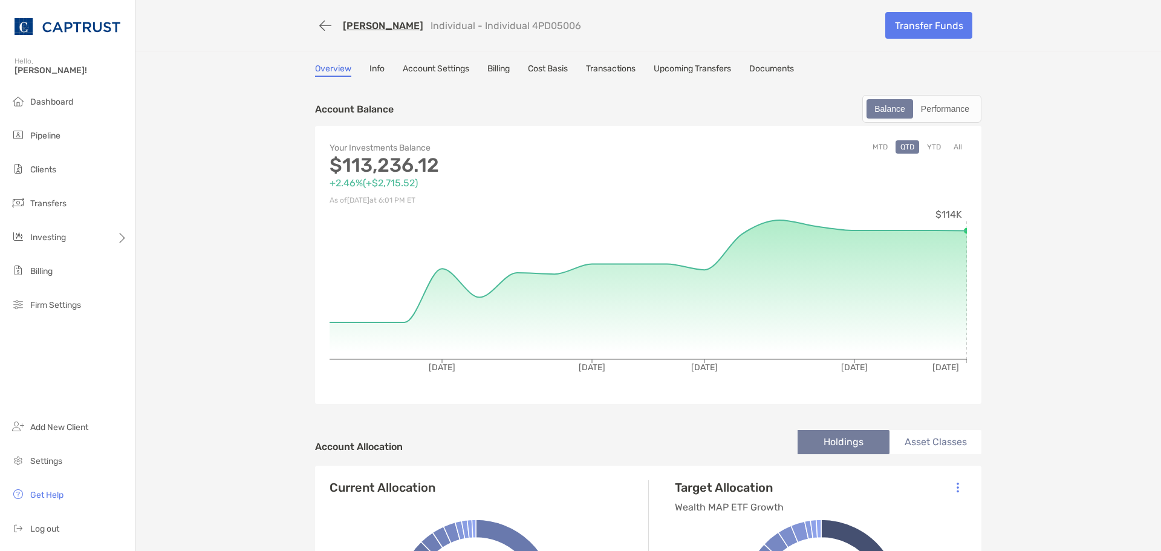
click at [785, 65] on link "Documents" at bounding box center [771, 69] width 45 height 13
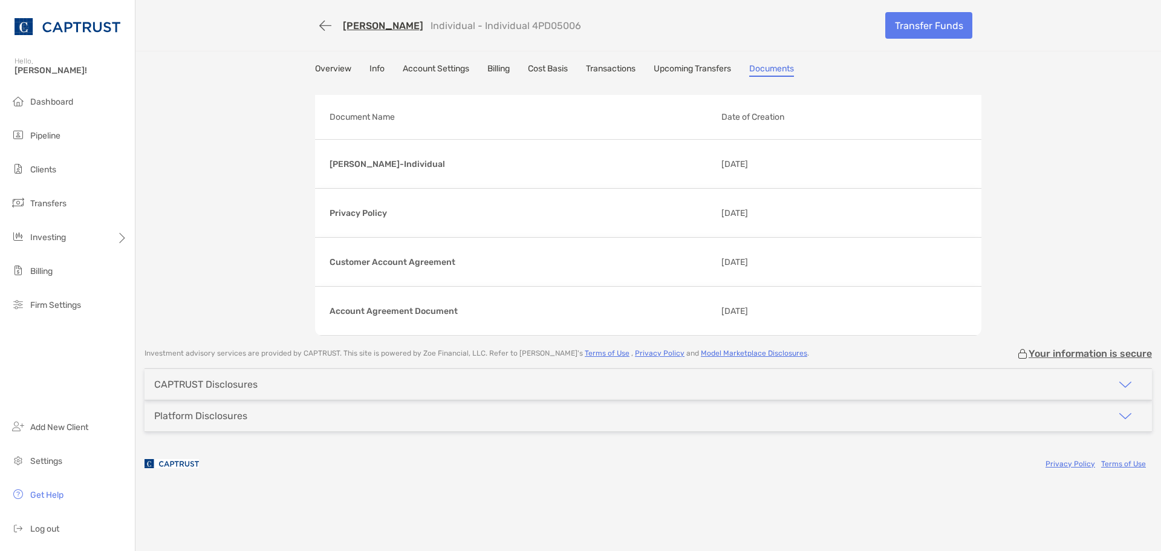
click at [990, 225] on div "[PERSON_NAME] Individual - Individual 4PD05006 Transfer Funds Overview Info Acc…" at bounding box center [647, 167] width 1025 height 335
click at [337, 68] on link "Overview" at bounding box center [333, 69] width 36 height 13
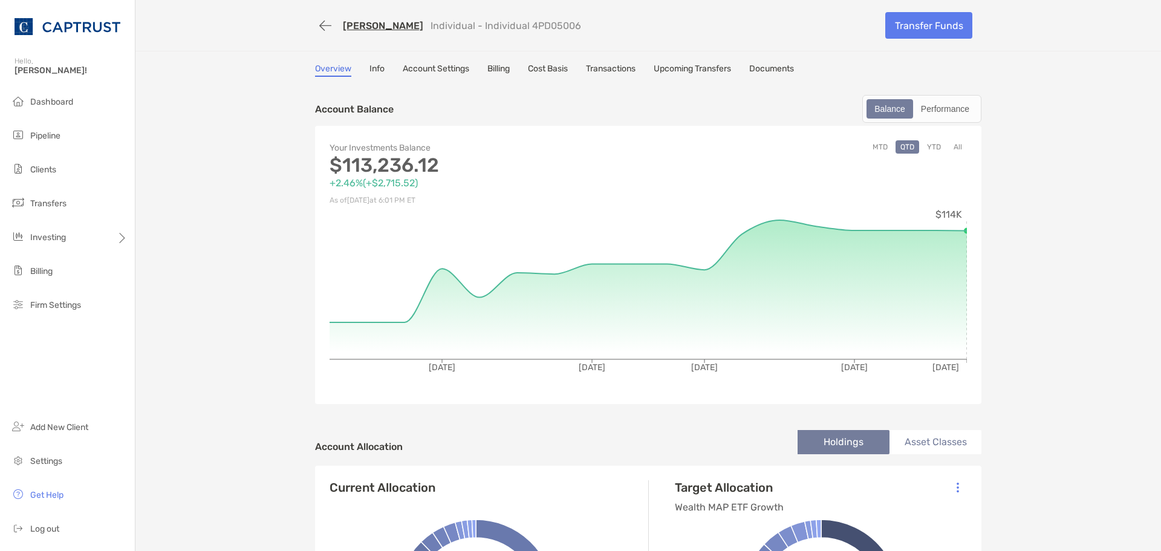
click at [953, 148] on button "All" at bounding box center [957, 146] width 18 height 13
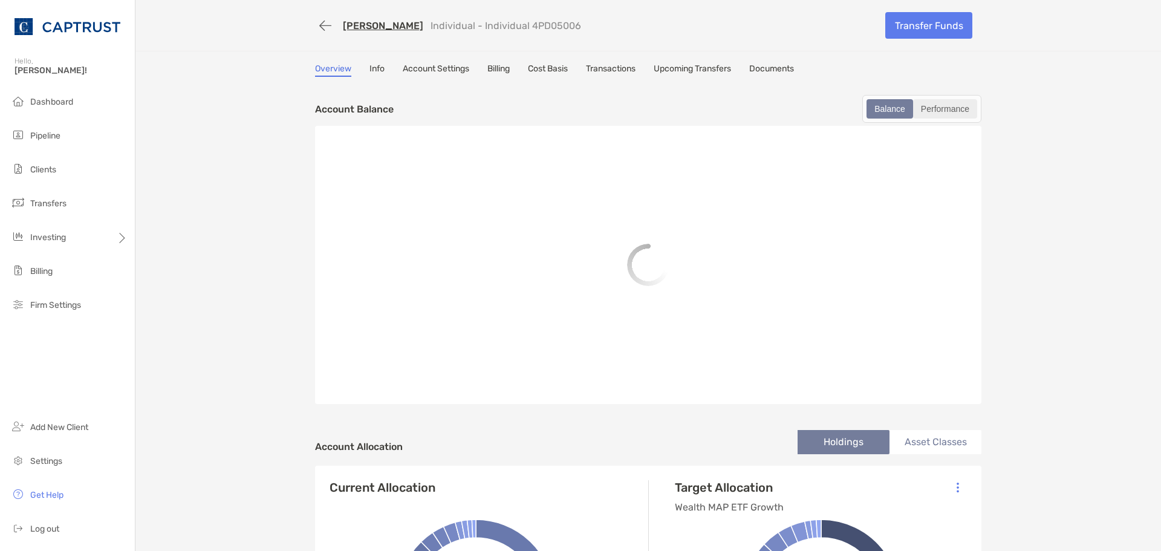
click at [939, 112] on div "Performance" at bounding box center [945, 108] width 62 height 17
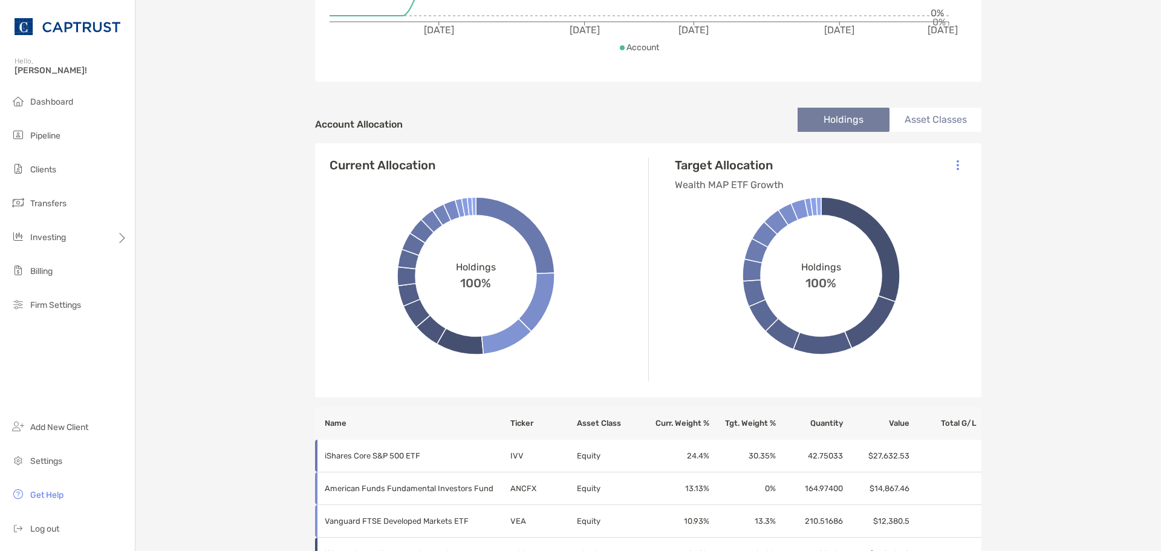
scroll to position [302, 0]
click at [906, 120] on li "Asset Classes" at bounding box center [935, 119] width 92 height 24
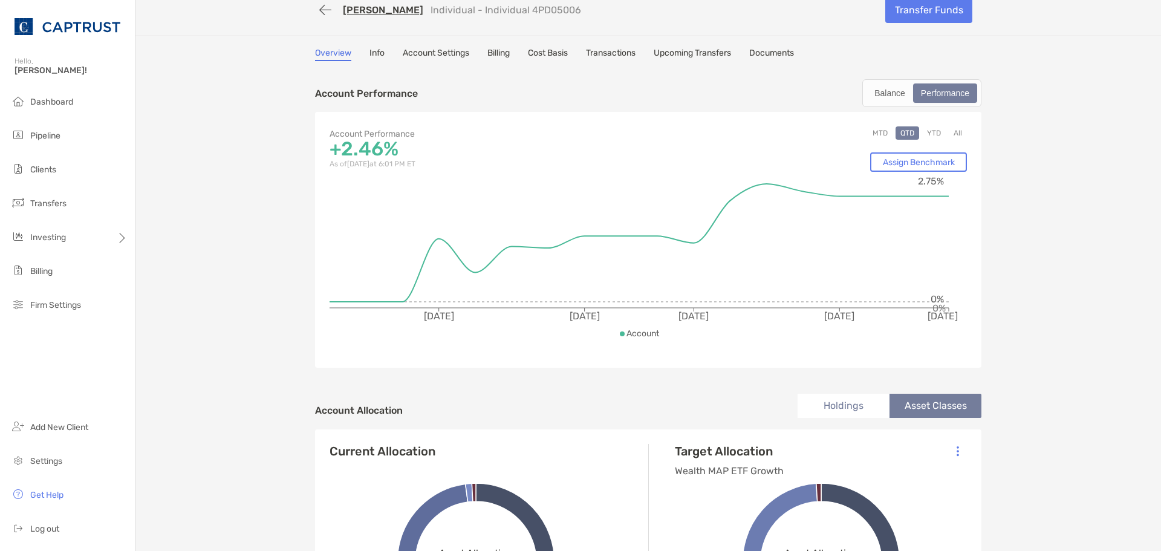
scroll to position [0, 0]
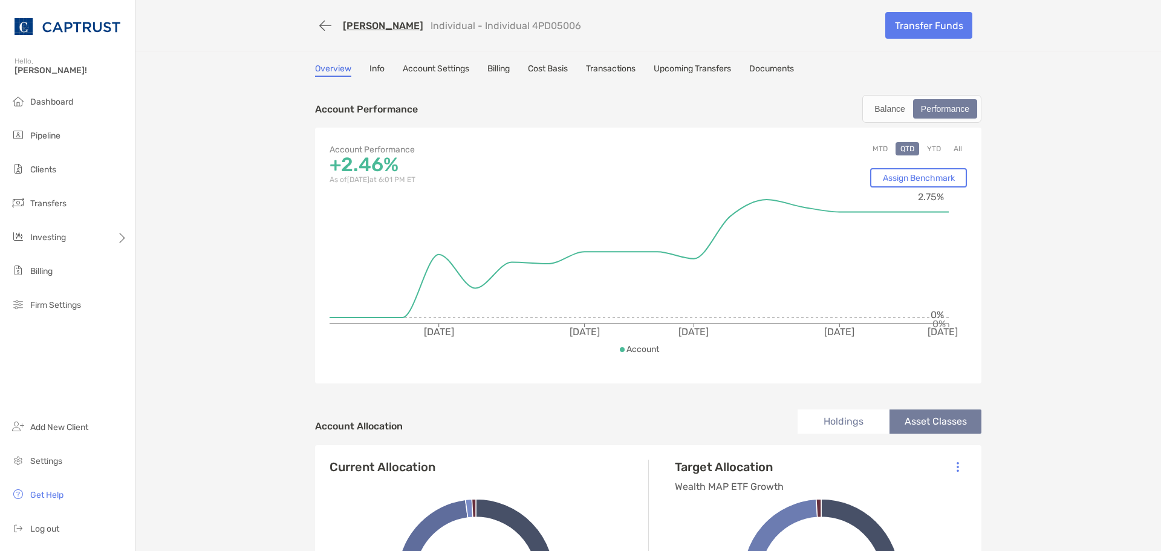
click at [372, 25] on link "[PERSON_NAME]" at bounding box center [383, 25] width 80 height 11
click at [57, 175] on li "Clients" at bounding box center [67, 170] width 135 height 24
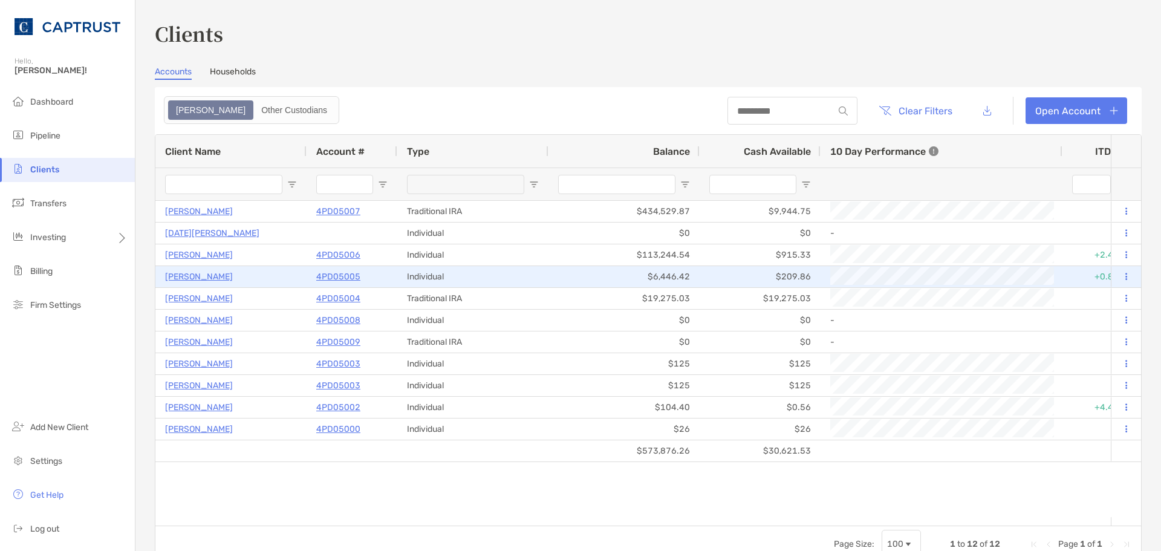
click at [202, 276] on p "[PERSON_NAME]" at bounding box center [199, 276] width 68 height 15
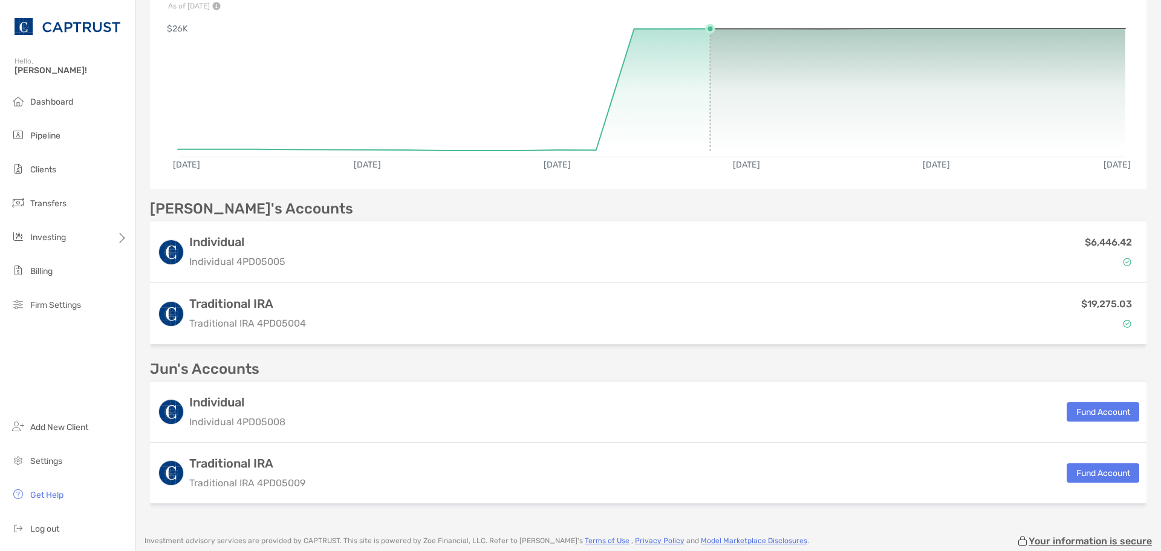
scroll to position [242, 0]
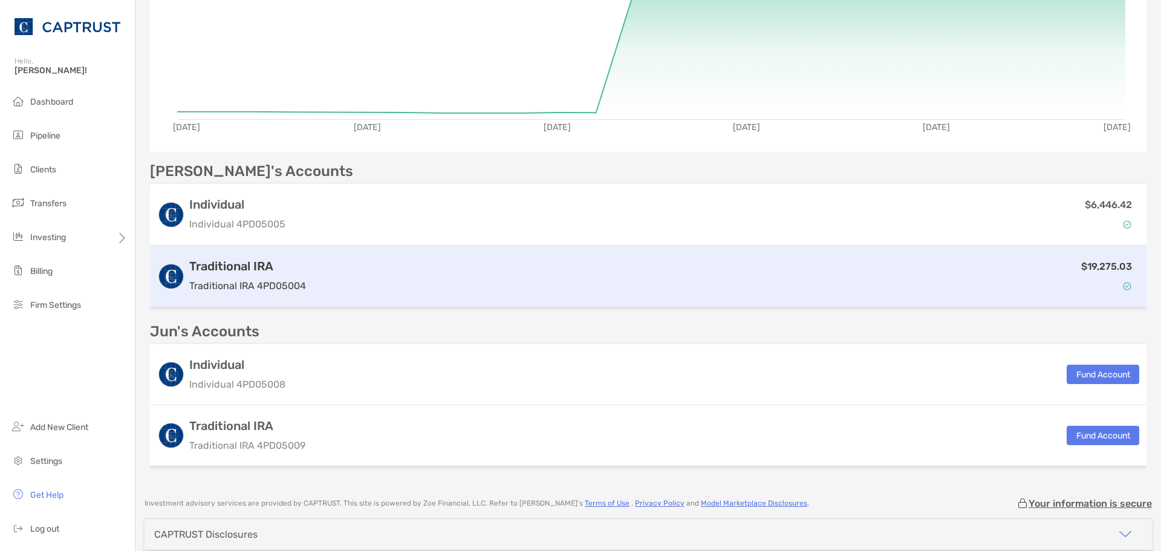
click at [268, 270] on h3 "Traditional IRA" at bounding box center [247, 266] width 117 height 15
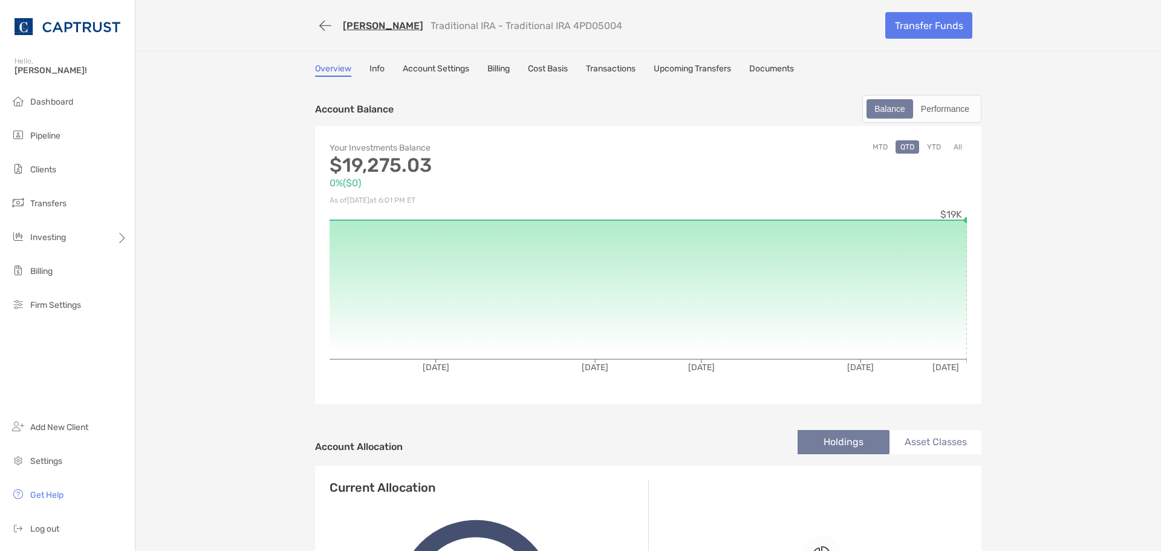
click at [241, 214] on div "[PERSON_NAME] Traditional IRA - Traditional IRA 4PD05004 Transfer Funds Overvie…" at bounding box center [647, 500] width 1025 height 1000
click at [65, 307] on span "Firm Settings" at bounding box center [55, 305] width 51 height 10
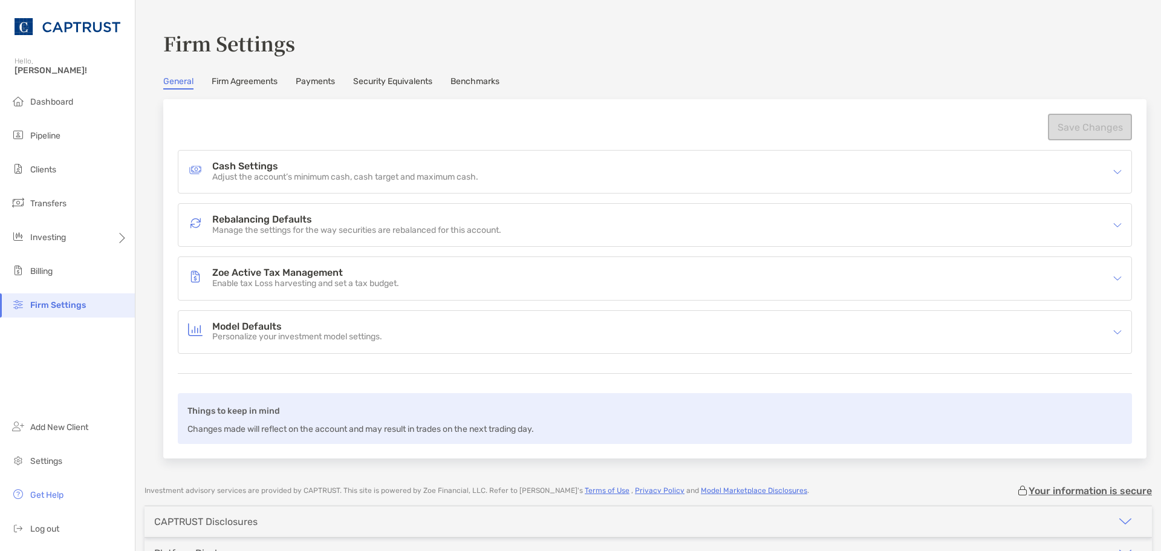
click at [262, 85] on link "Firm Agreements" at bounding box center [245, 82] width 66 height 13
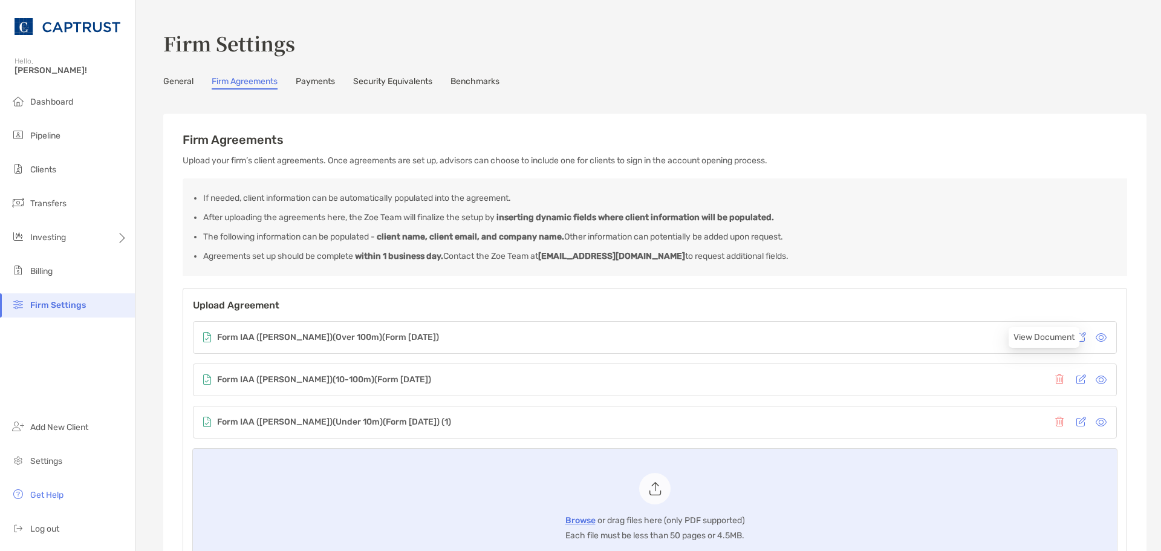
click at [990, 335] on icon at bounding box center [1100, 337] width 11 height 10
click at [990, 417] on icon at bounding box center [1100, 422] width 11 height 10
